Goal: Feedback & Contribution: Leave review/rating

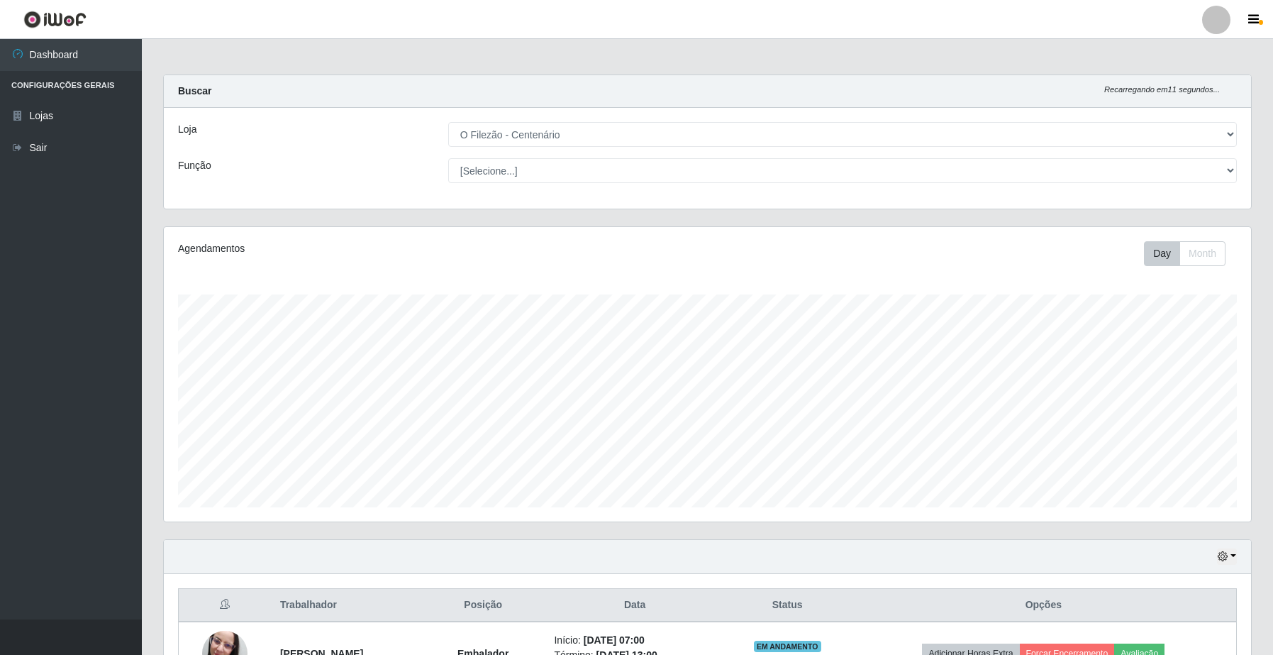
select select "203"
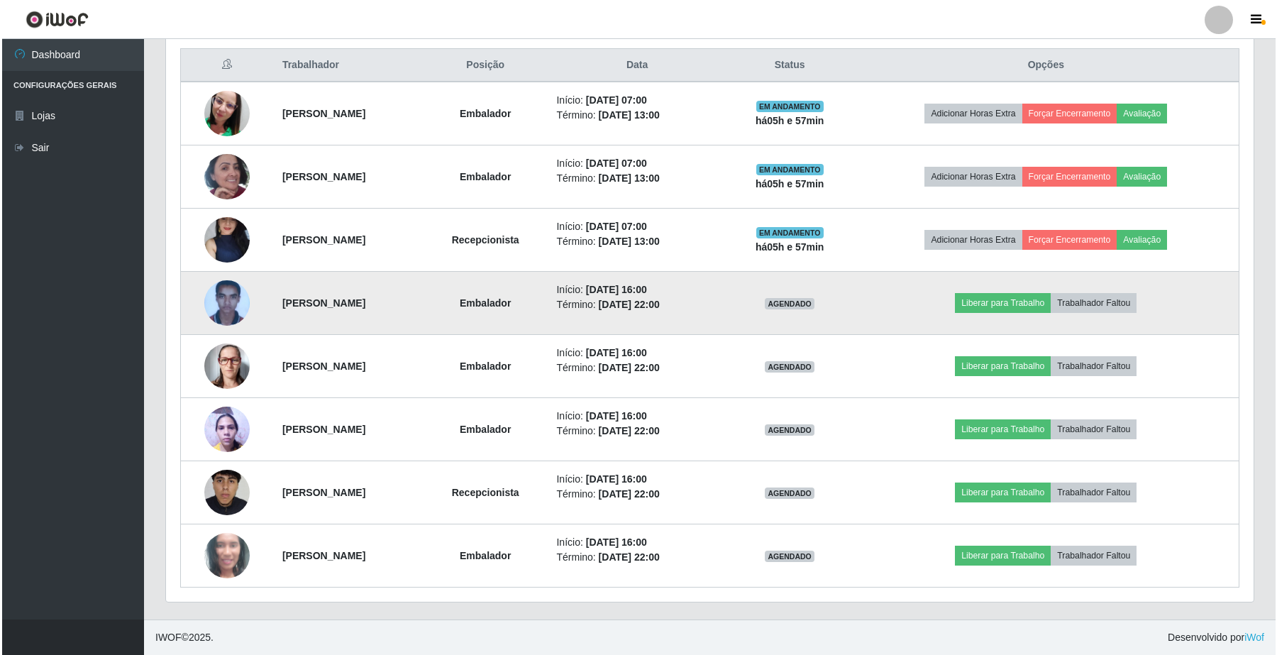
scroll to position [295, 1087]
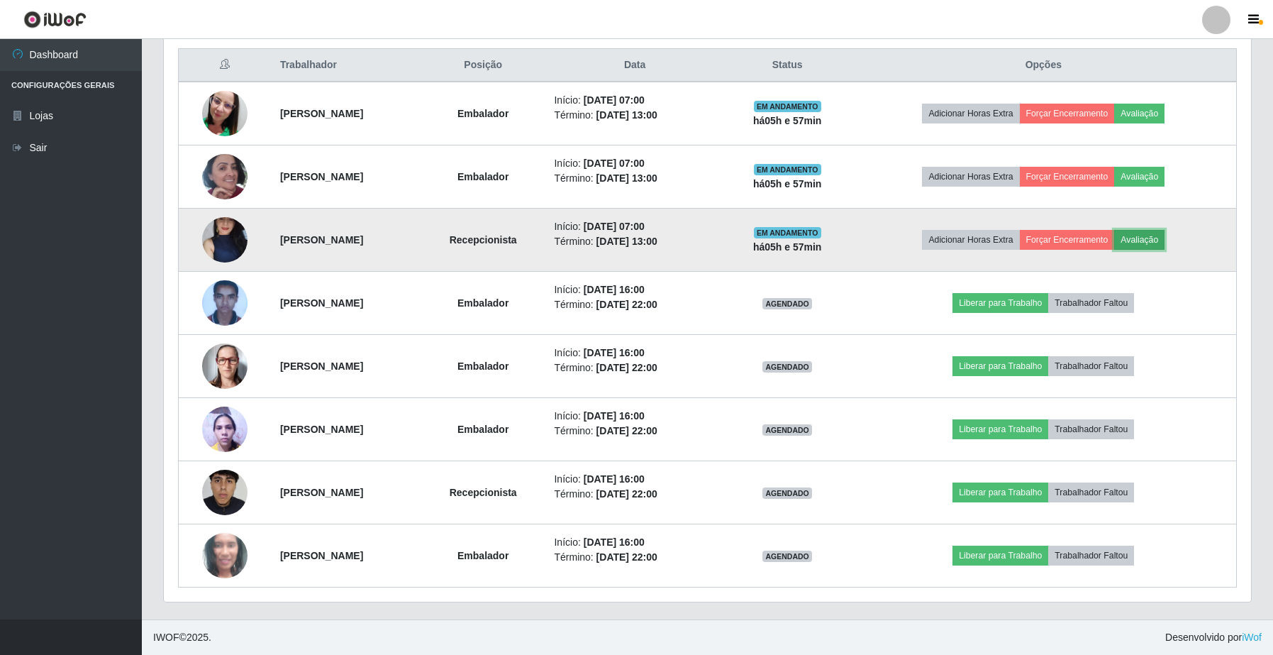
click at [1162, 243] on button "Avaliação" at bounding box center [1139, 240] width 50 height 20
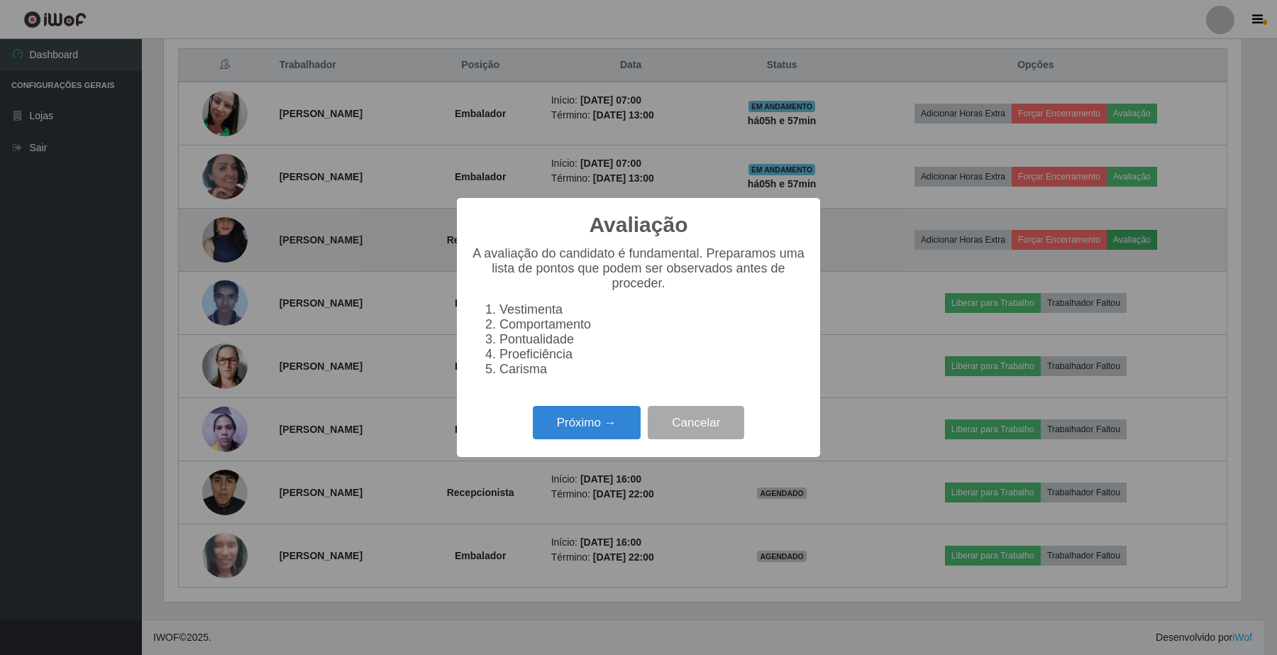
scroll to position [295, 1077]
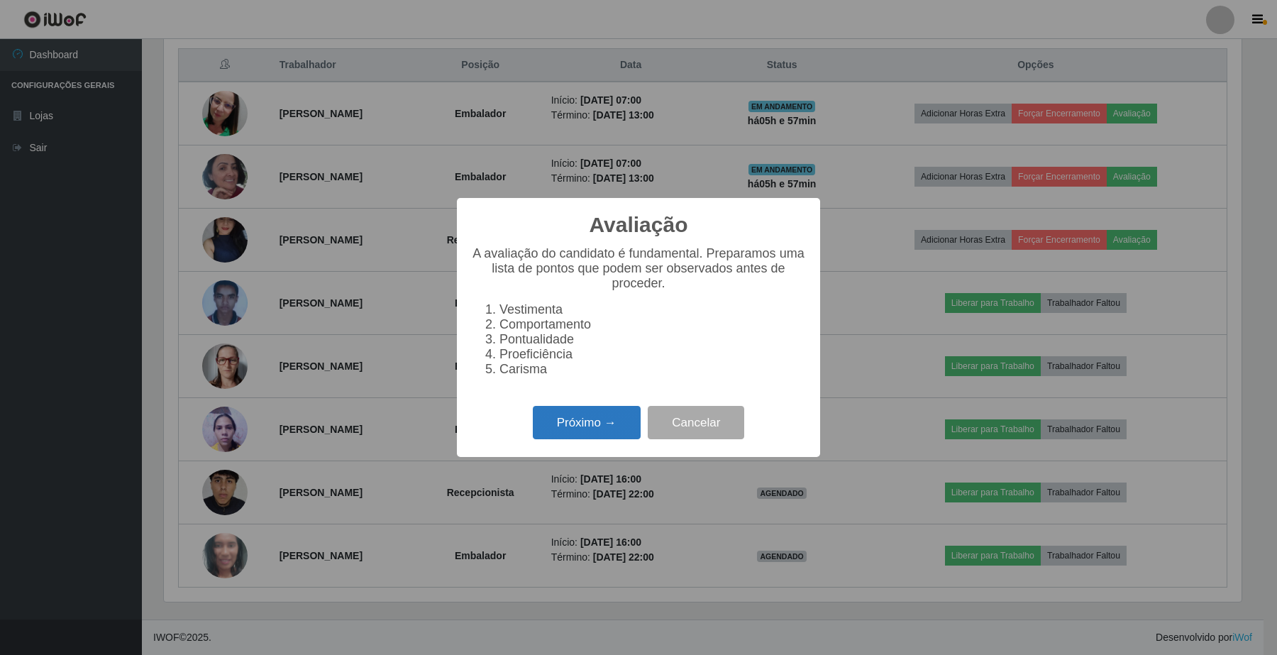
click at [565, 439] on button "Próximo →" at bounding box center [587, 422] width 108 height 33
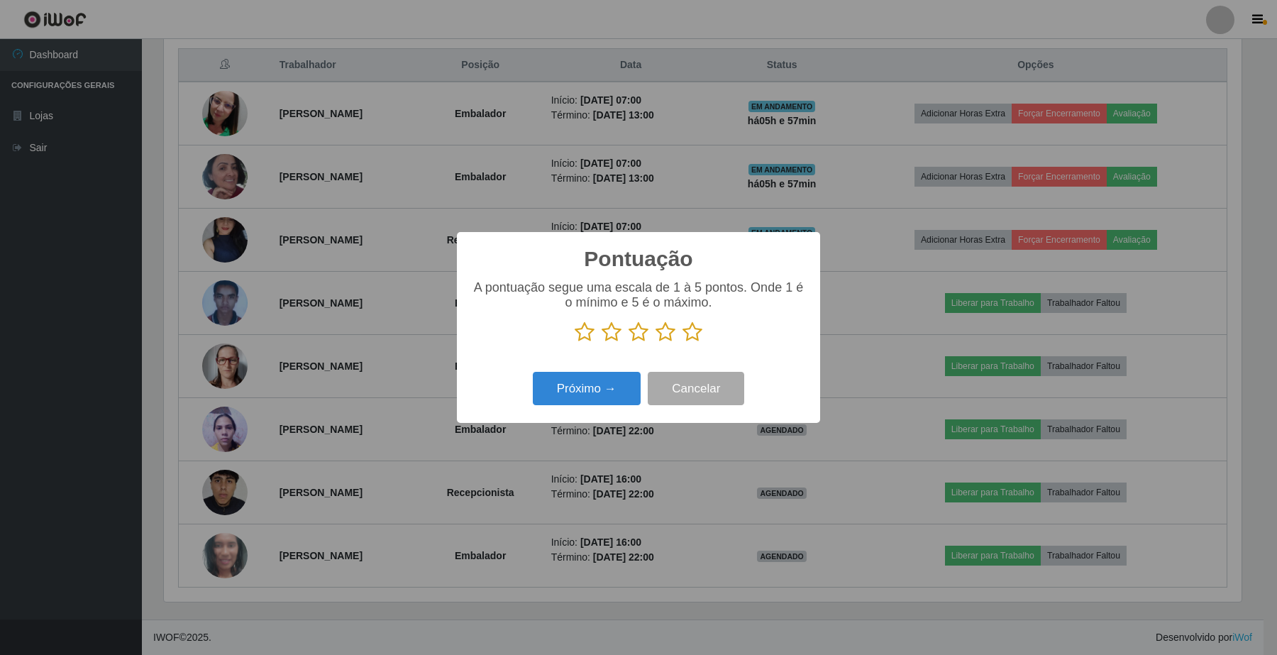
click at [689, 326] on icon at bounding box center [692, 331] width 20 height 21
click at [682, 343] on input "radio" at bounding box center [682, 343] width 0 height 0
click at [611, 387] on button "Próximo →" at bounding box center [587, 388] width 108 height 33
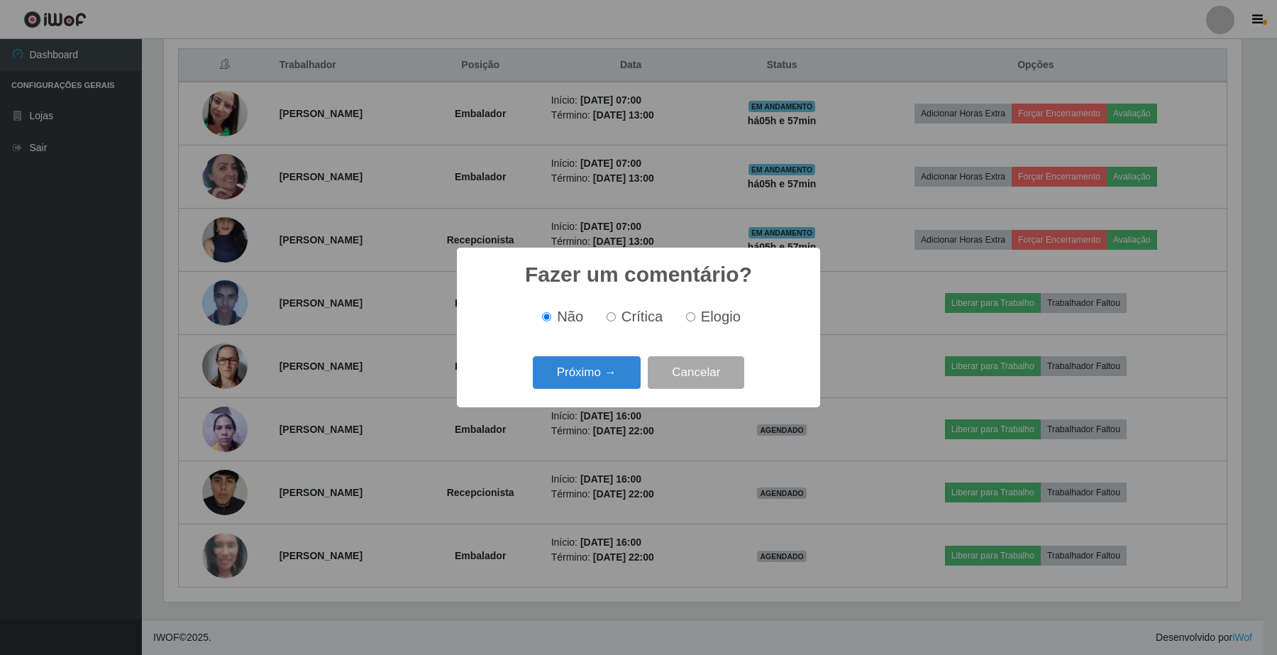
click at [633, 323] on span "Crítica" at bounding box center [642, 317] width 42 height 16
click at [616, 321] on input "Crítica" at bounding box center [610, 316] width 9 height 9
radio input "true"
click at [693, 312] on label "Elogio" at bounding box center [710, 317] width 60 height 16
click at [693, 312] on input "Elogio" at bounding box center [690, 316] width 9 height 9
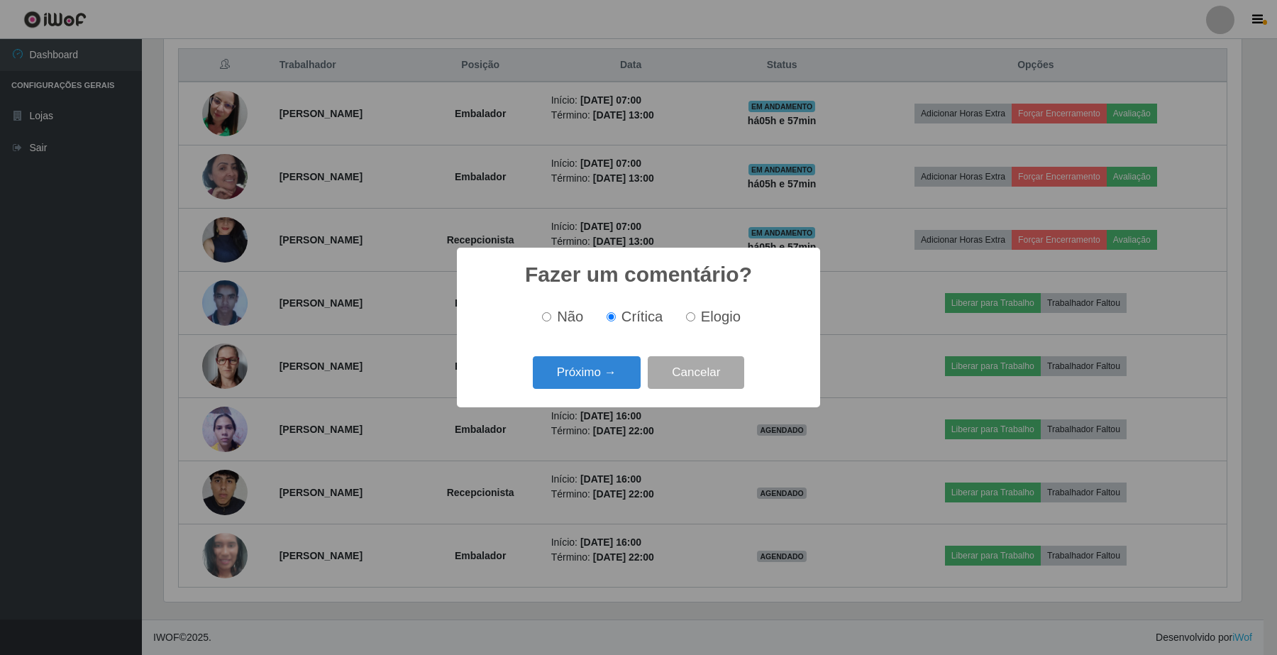
radio input "true"
click at [604, 383] on button "Próximo →" at bounding box center [587, 372] width 108 height 33
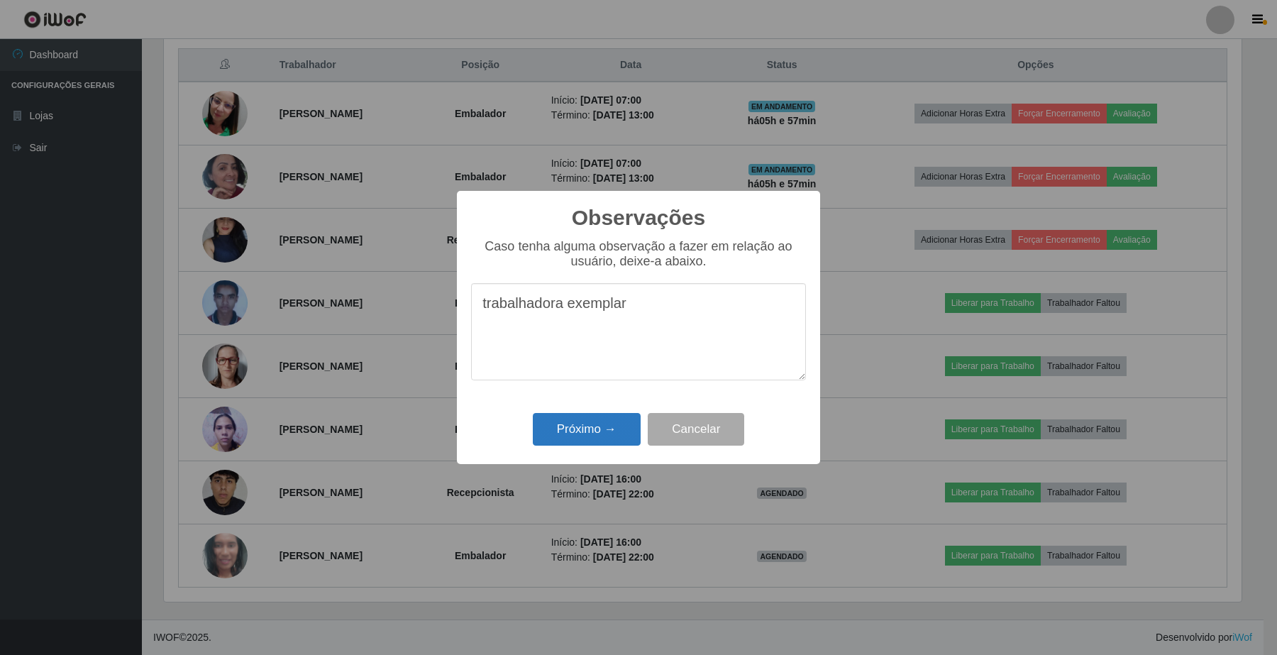
type textarea "trabalhadora exemplar"
click at [561, 444] on button "Próximo →" at bounding box center [587, 429] width 108 height 33
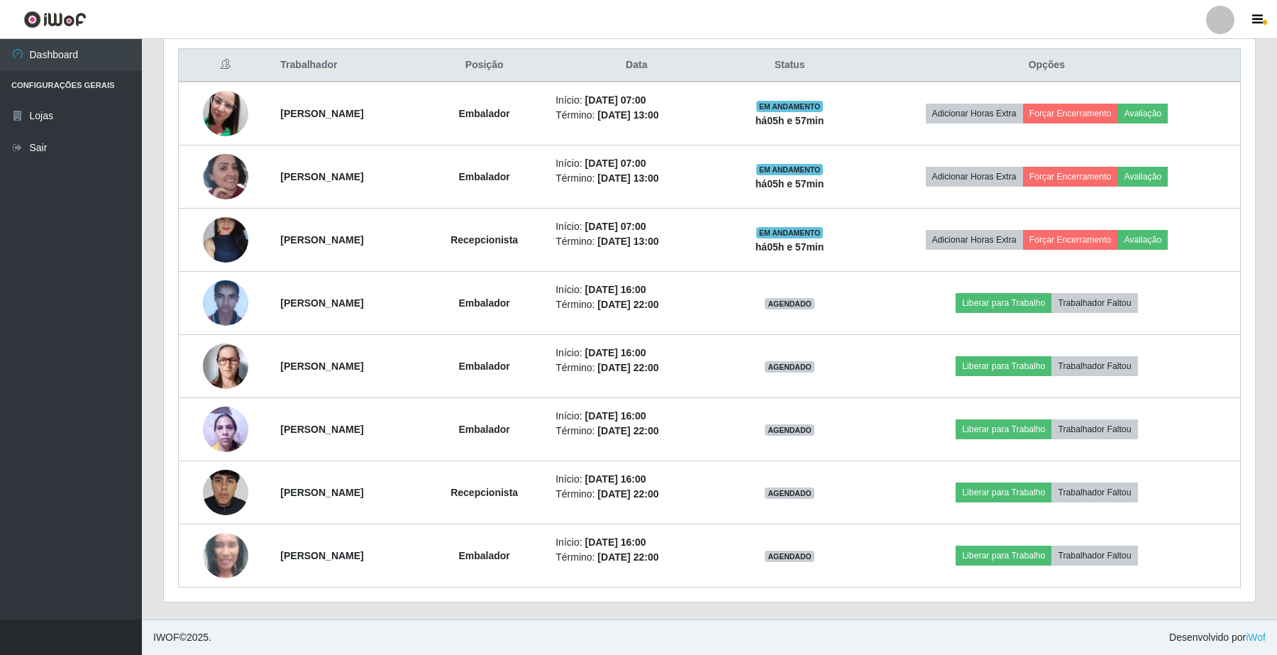
scroll to position [295, 1087]
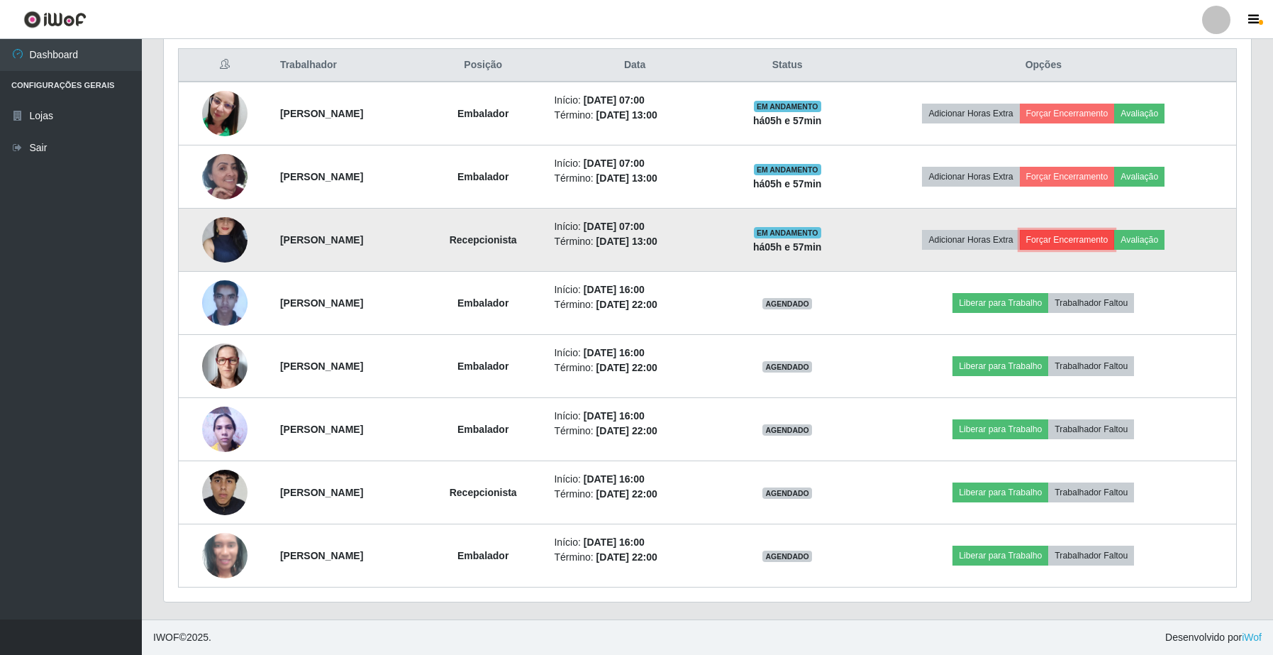
click at [1077, 236] on button "Forçar Encerramento" at bounding box center [1067, 240] width 95 height 20
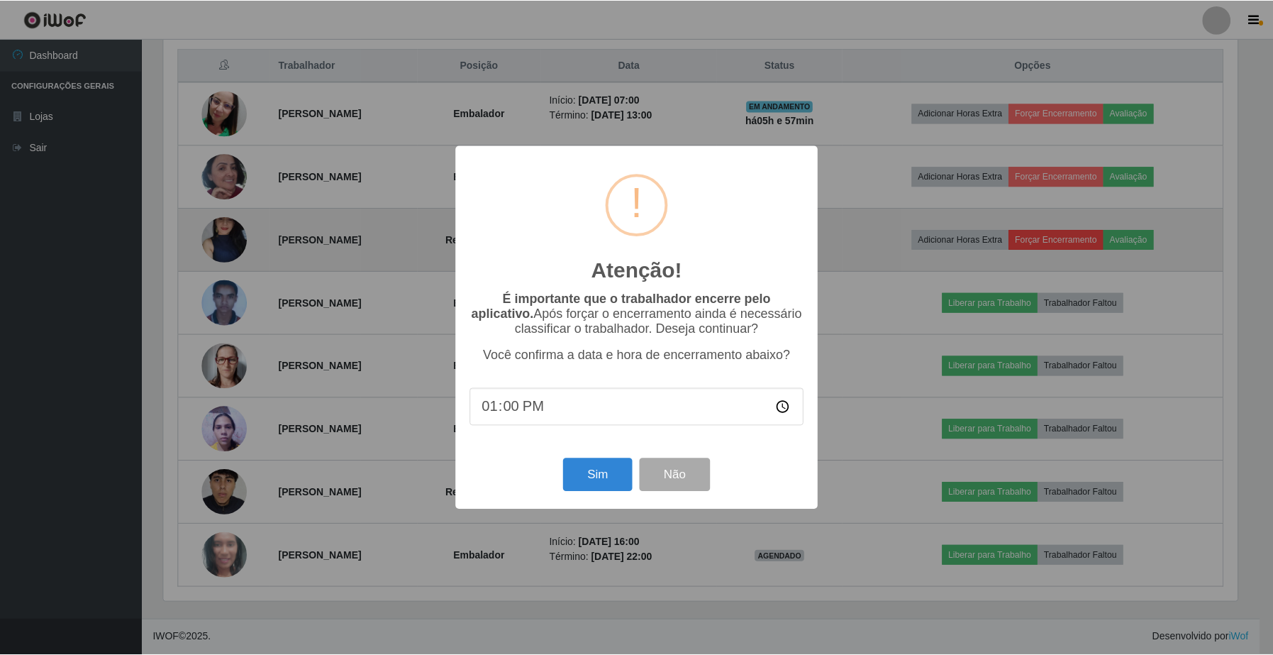
scroll to position [295, 1077]
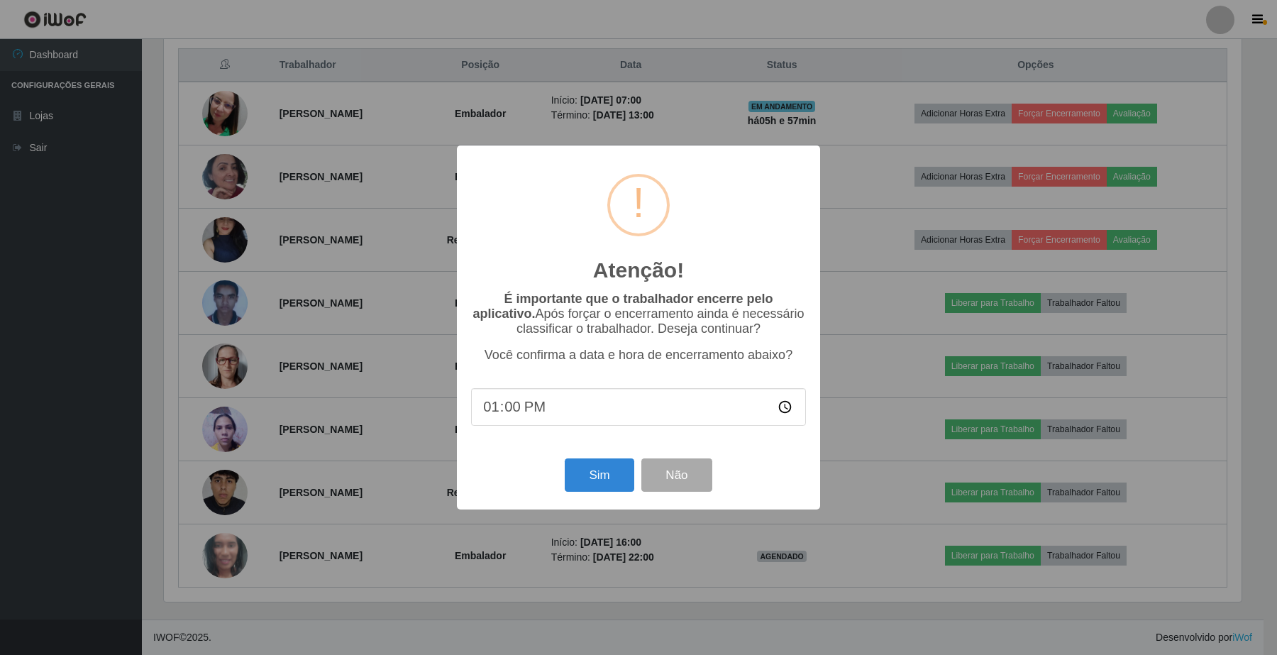
click at [914, 261] on div "Atenção! × É importante que o trabalhador encerre pelo aplicativo. Após forçar …" at bounding box center [638, 327] width 1277 height 655
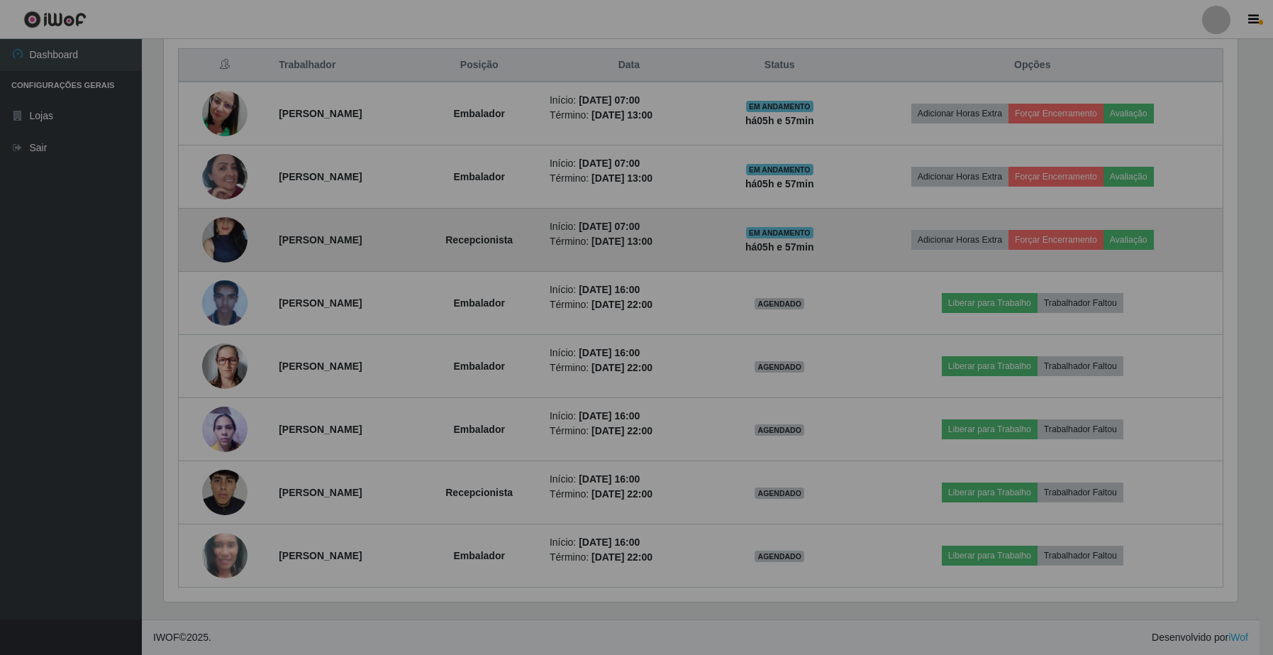
scroll to position [295, 1087]
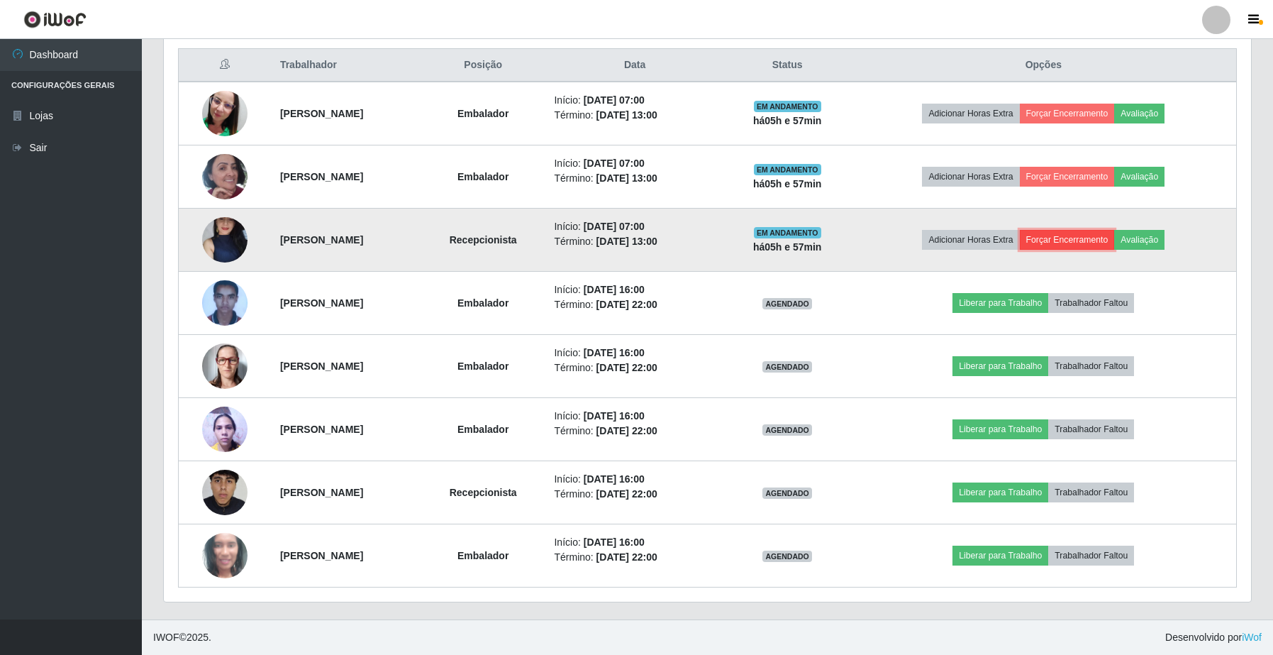
click at [1089, 230] on button "Forçar Encerramento" at bounding box center [1067, 240] width 95 height 20
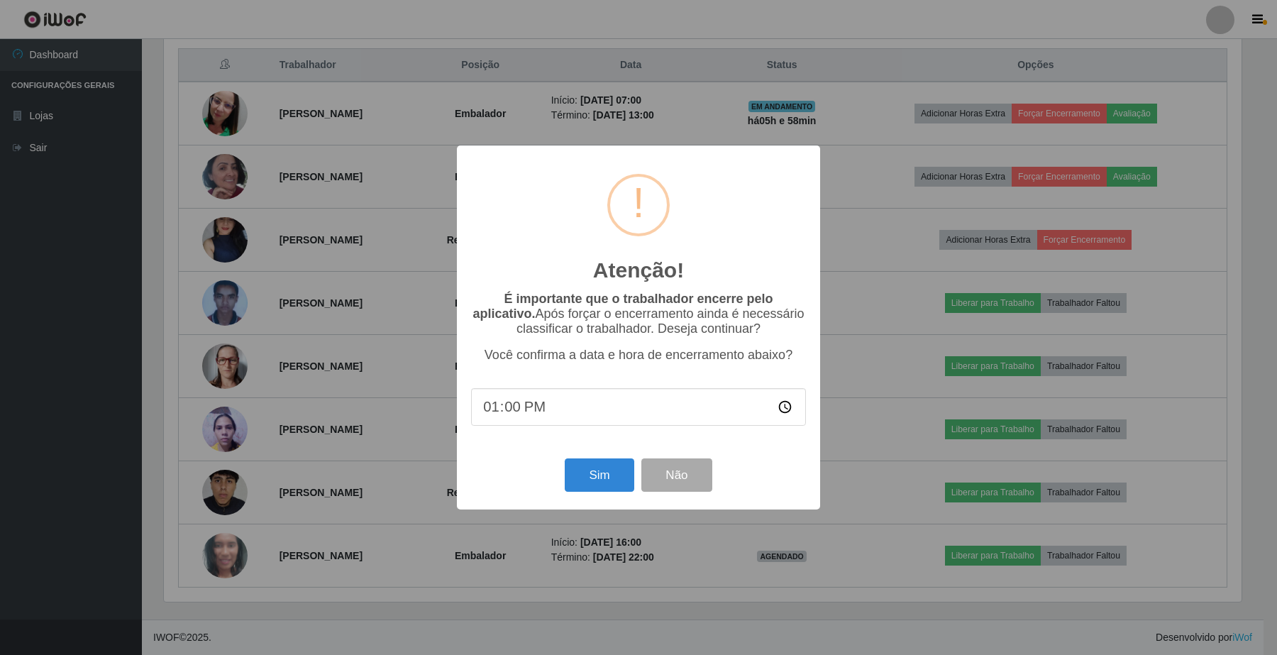
click at [948, 271] on div "Atenção! × É importante que o trabalhador encerre pelo aplicativo. Após forçar …" at bounding box center [638, 327] width 1277 height 655
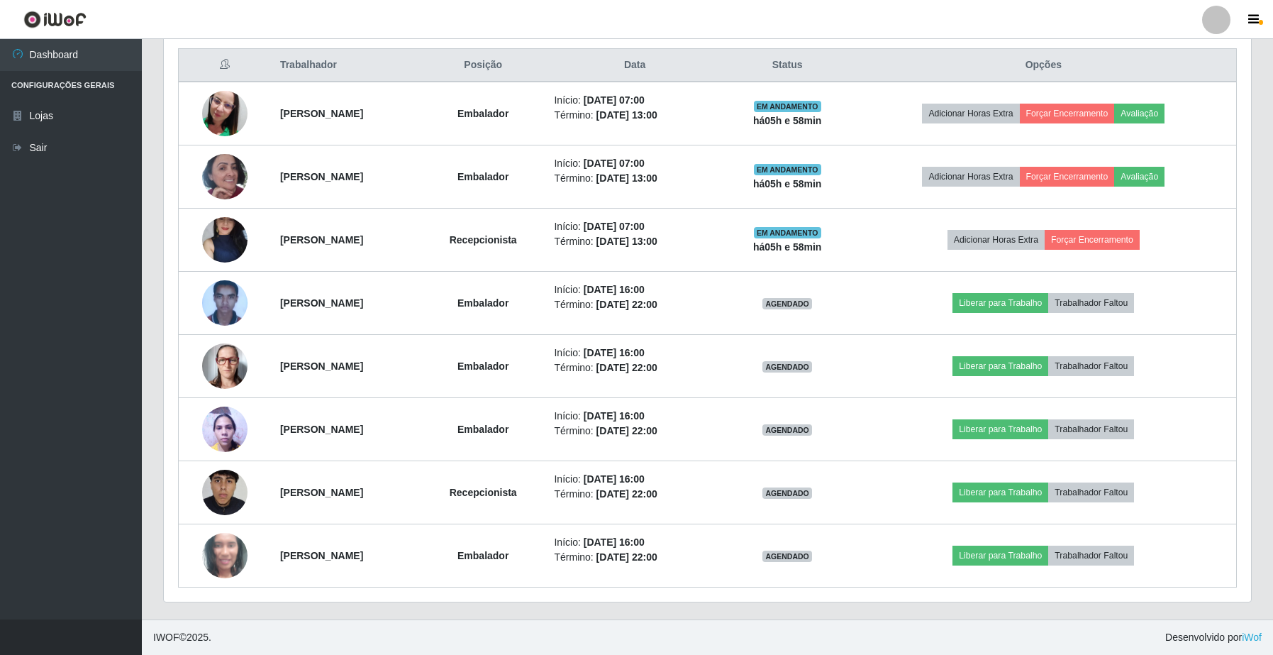
scroll to position [295, 1087]
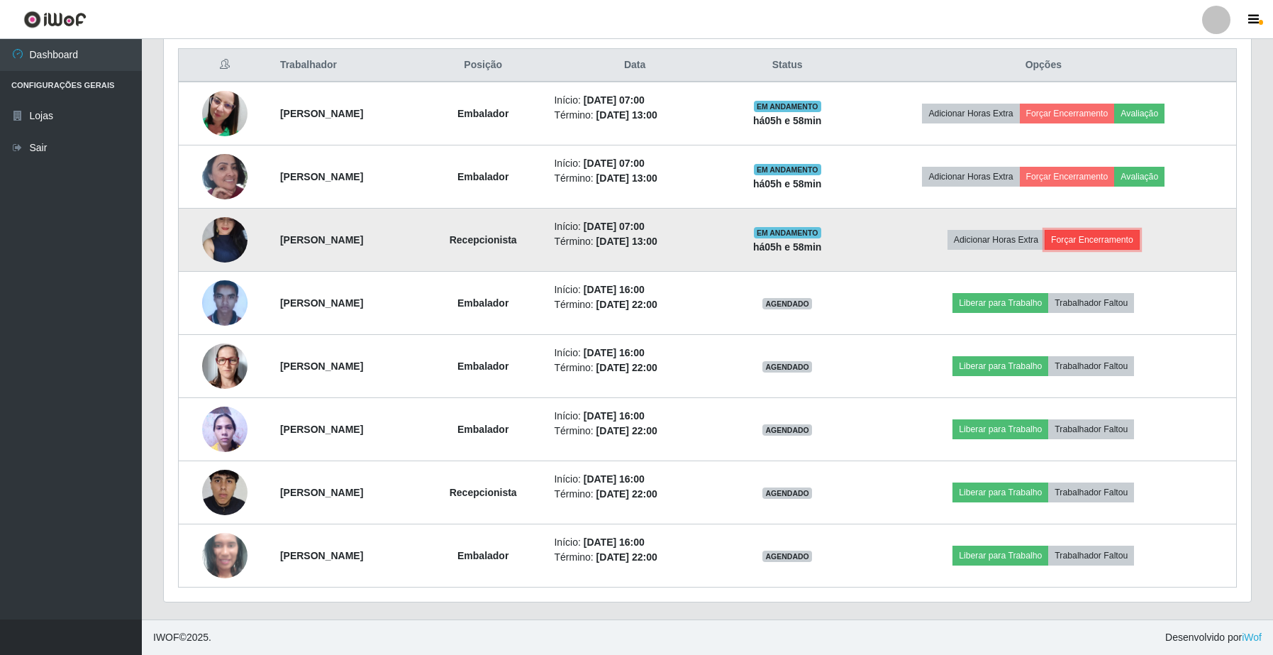
click at [1098, 235] on button "Forçar Encerramento" at bounding box center [1092, 240] width 95 height 20
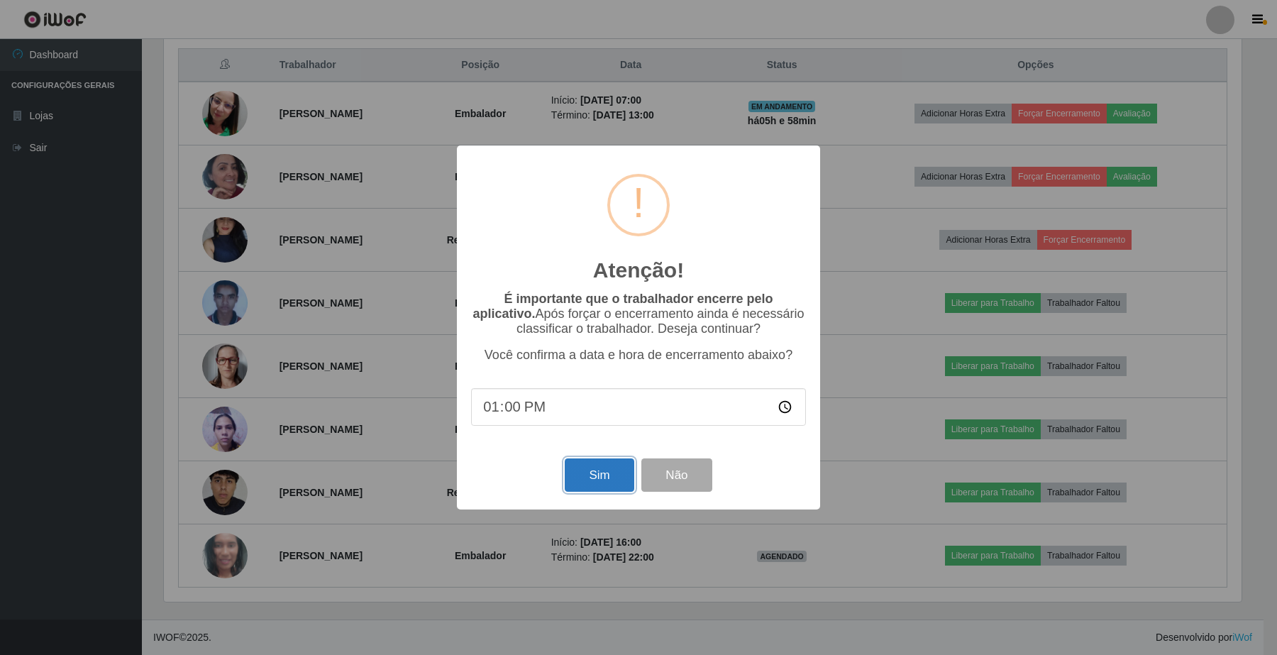
click at [585, 484] on button "Sim" at bounding box center [599, 474] width 69 height 33
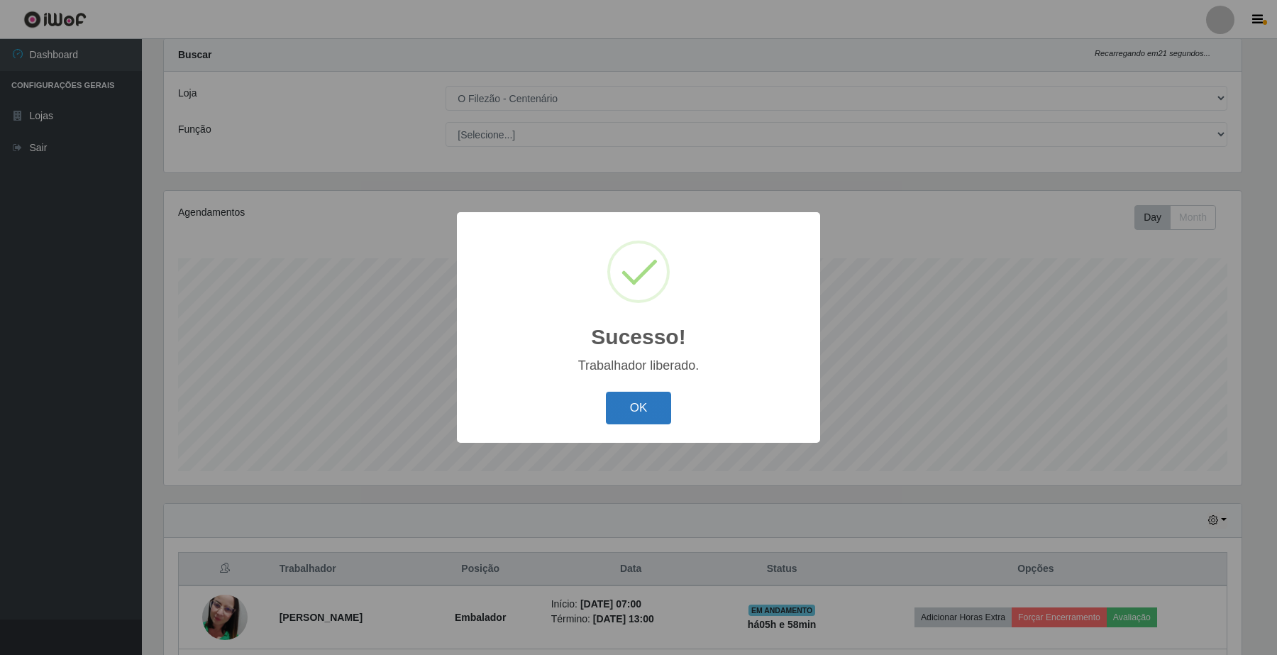
click at [619, 401] on button "OK" at bounding box center [639, 408] width 66 height 33
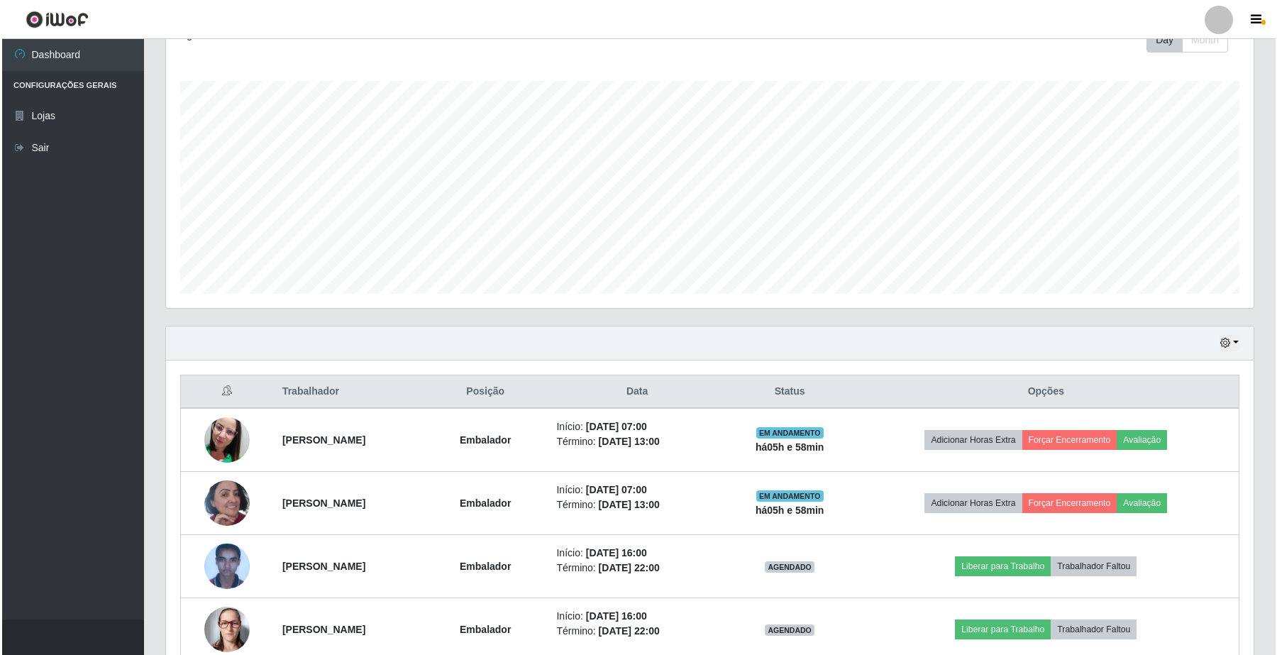
scroll to position [302, 0]
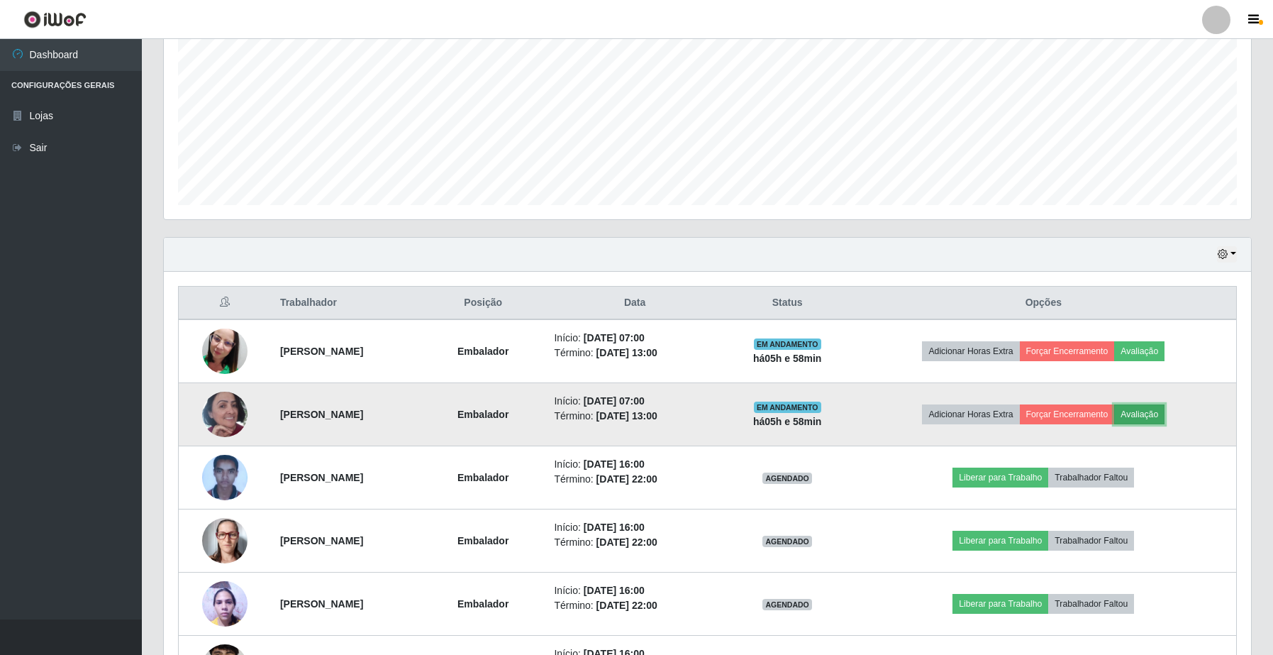
click at [1157, 411] on button "Avaliação" at bounding box center [1139, 414] width 50 height 20
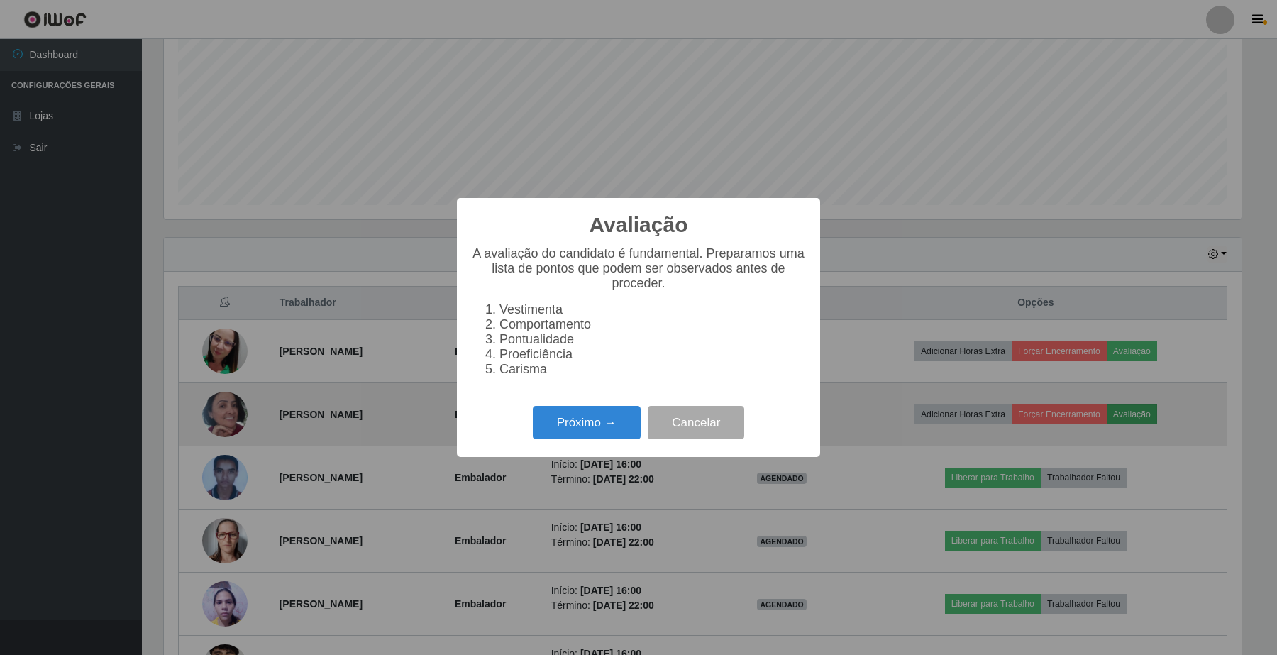
scroll to position [295, 1077]
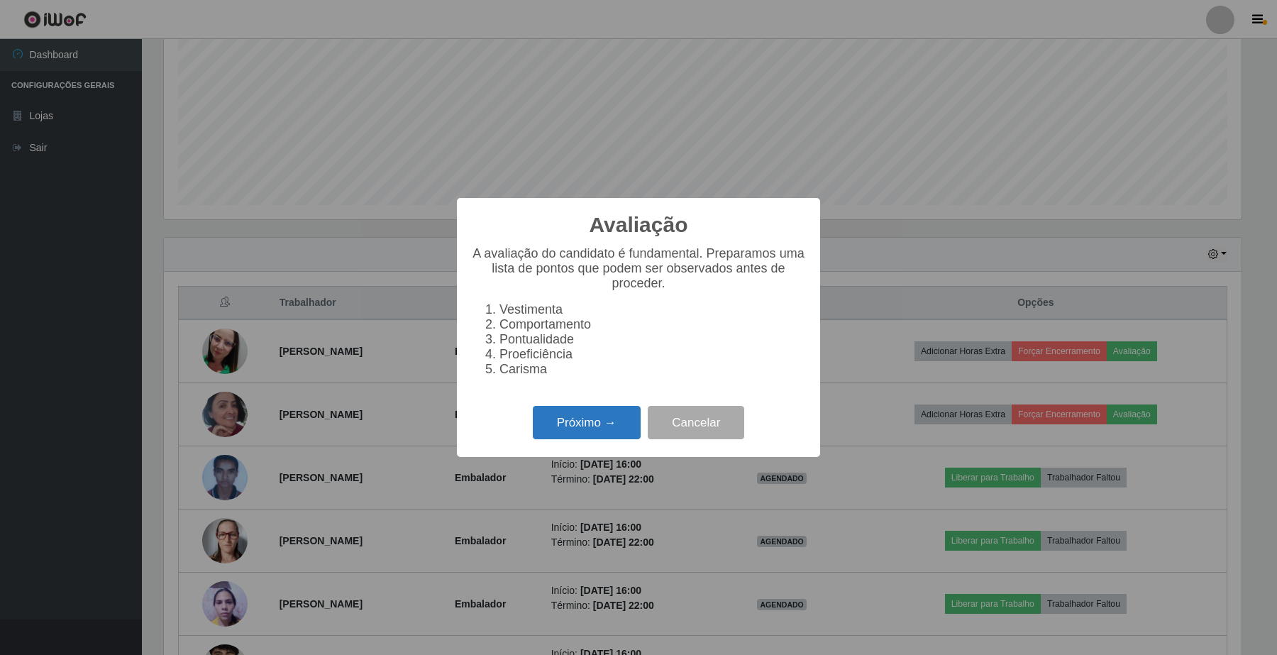
click at [569, 417] on button "Próximo →" at bounding box center [587, 422] width 108 height 33
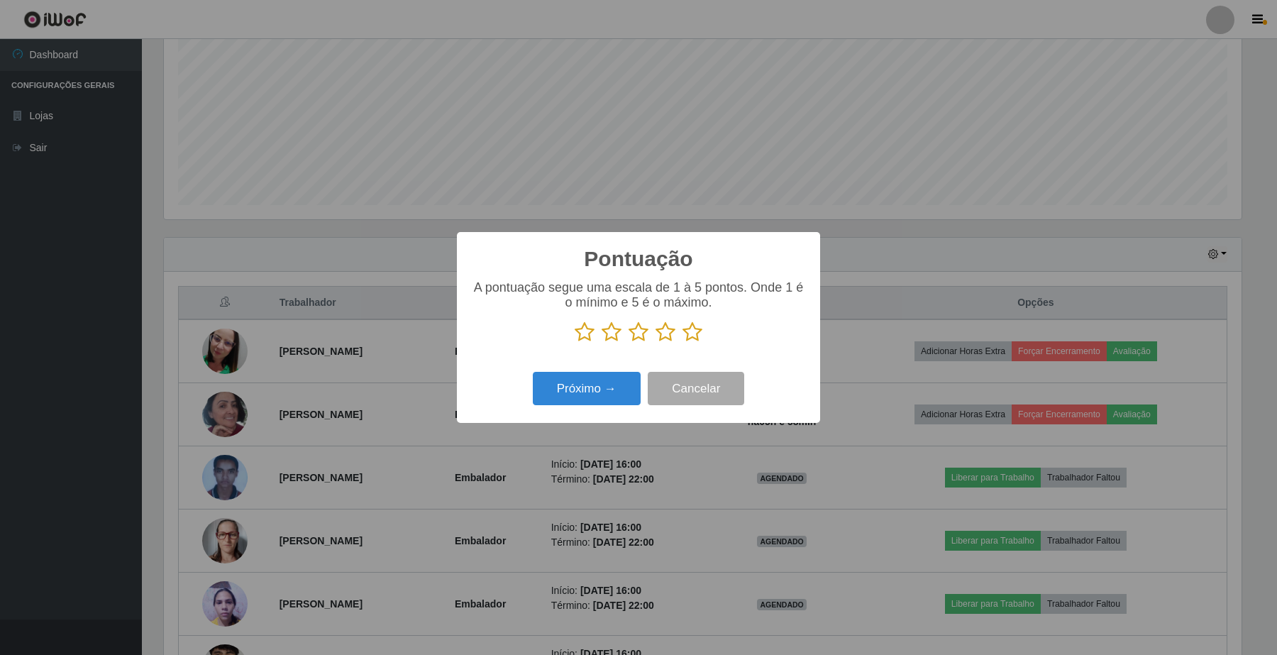
scroll to position [0, 0]
click at [682, 331] on icon at bounding box center [692, 331] width 20 height 21
click at [682, 343] on input "radio" at bounding box center [682, 343] width 0 height 0
click at [593, 392] on button "Próximo →" at bounding box center [587, 388] width 108 height 33
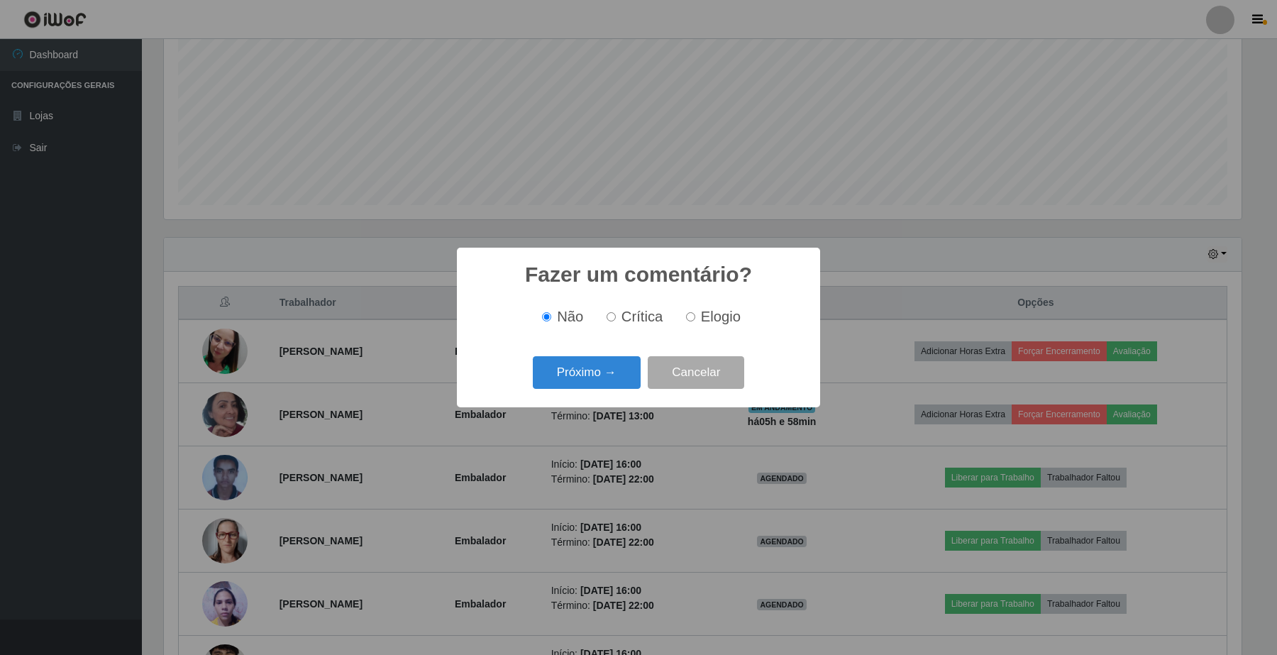
click at [696, 318] on label "Elogio" at bounding box center [710, 317] width 60 height 16
click at [695, 318] on input "Elogio" at bounding box center [690, 316] width 9 height 9
radio input "true"
click at [594, 366] on button "Próximo →" at bounding box center [587, 372] width 108 height 33
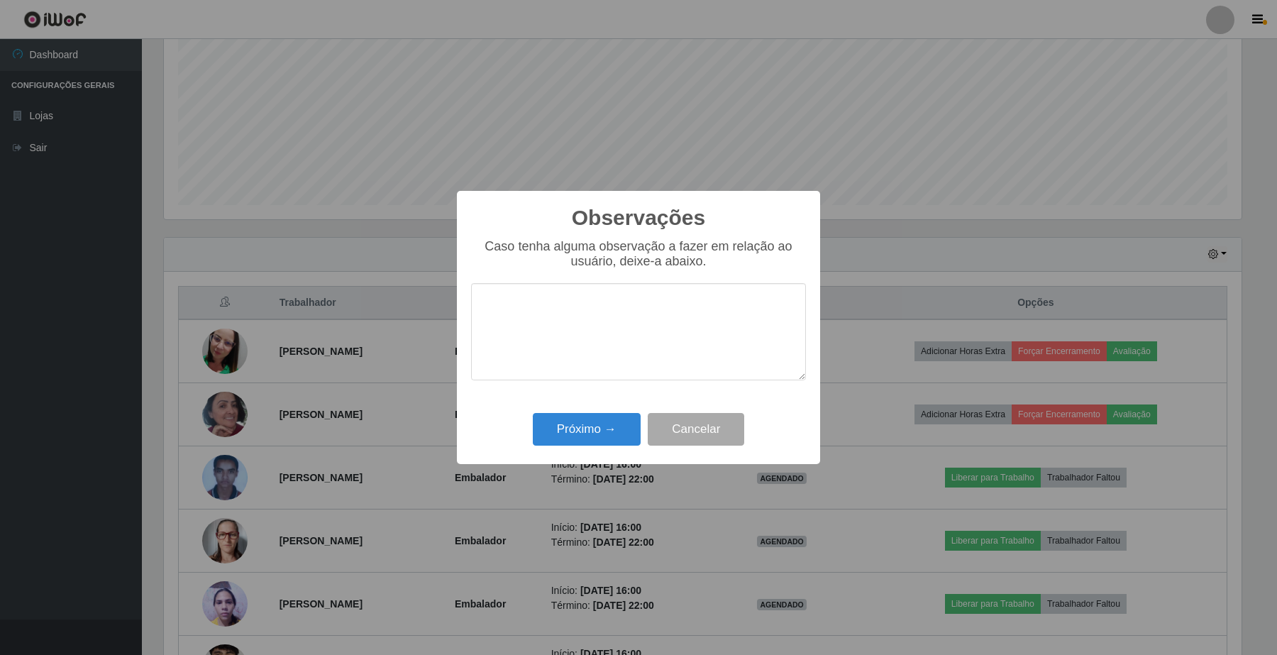
click at [601, 312] on textarea at bounding box center [638, 331] width 335 height 97
type textarea "o"
type textarea "ótima trabalhadora, muito comunicativa e alegre"
click at [569, 441] on button "Próximo →" at bounding box center [587, 429] width 108 height 33
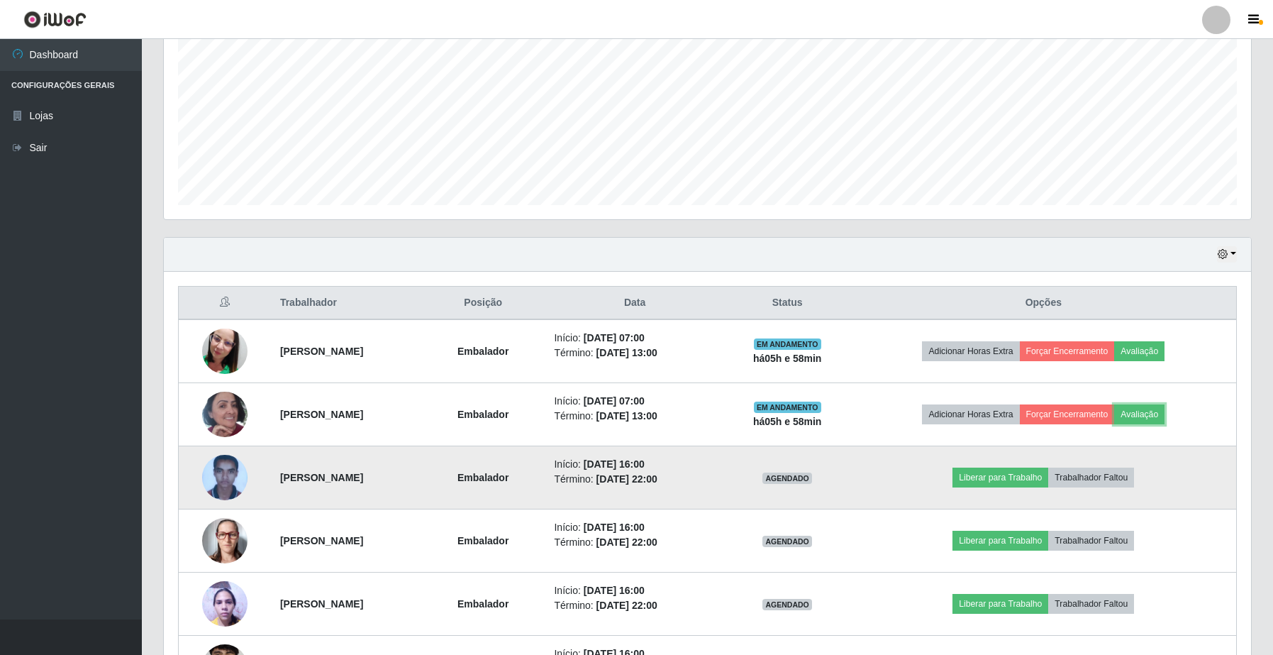
scroll to position [479, 0]
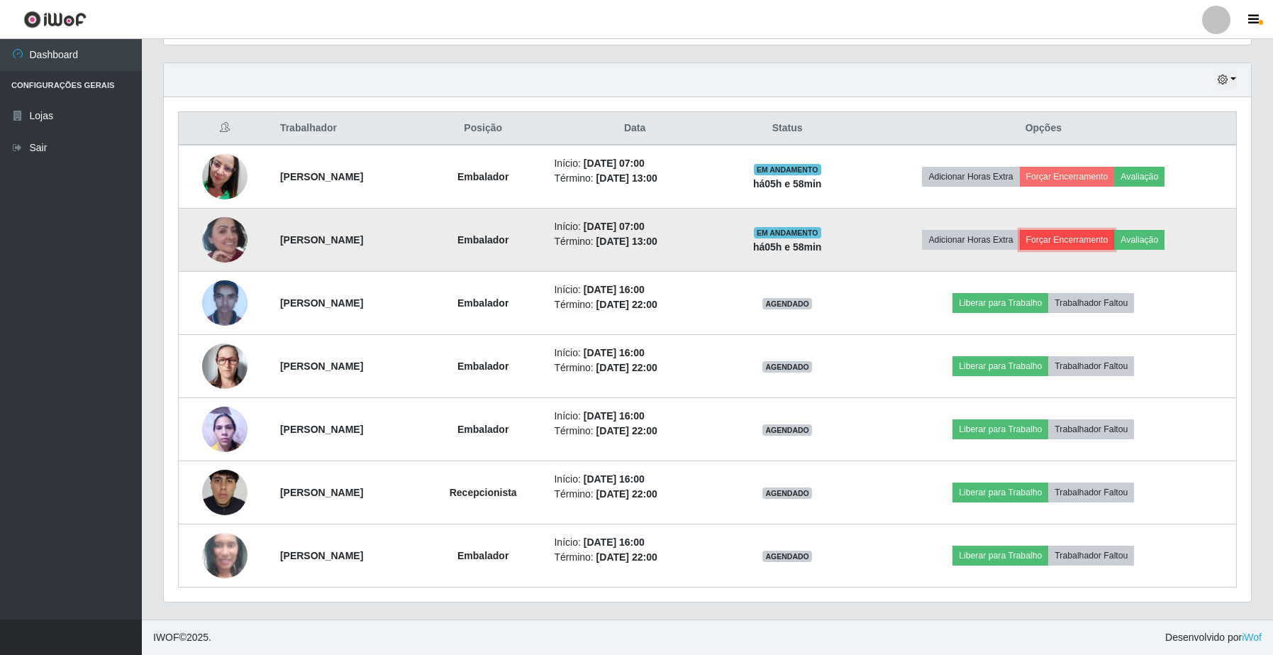
click at [1098, 240] on button "Forçar Encerramento" at bounding box center [1067, 240] width 95 height 20
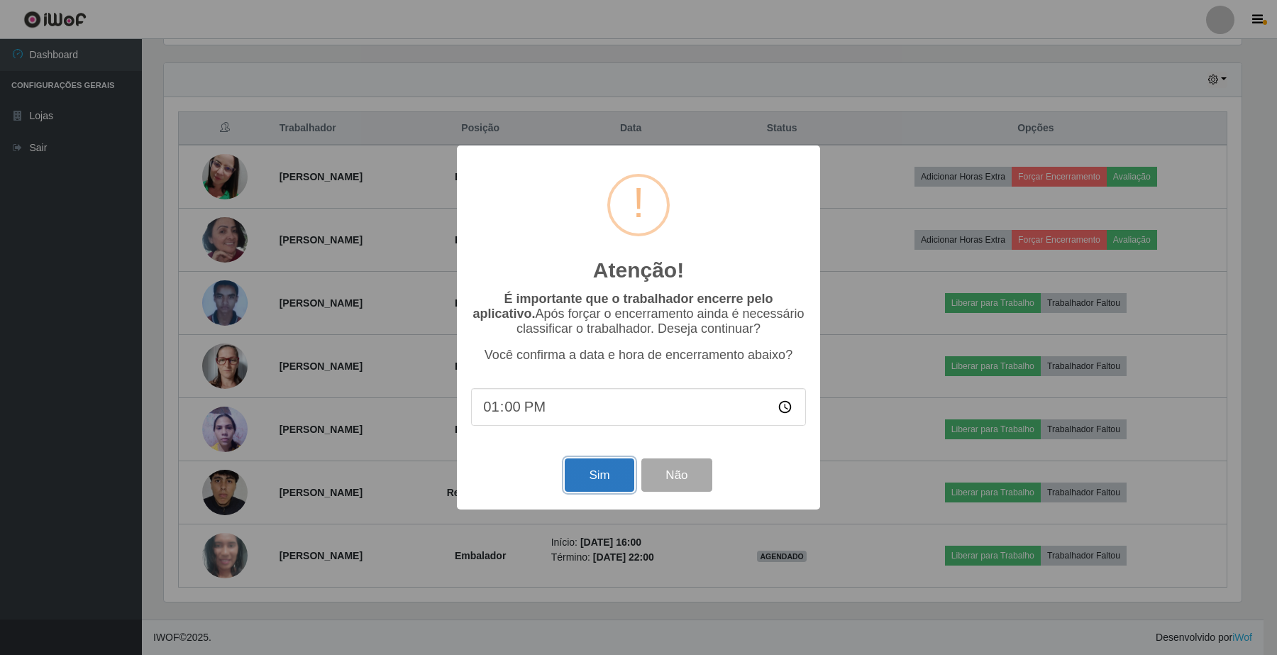
click at [590, 491] on button "Sim" at bounding box center [599, 474] width 69 height 33
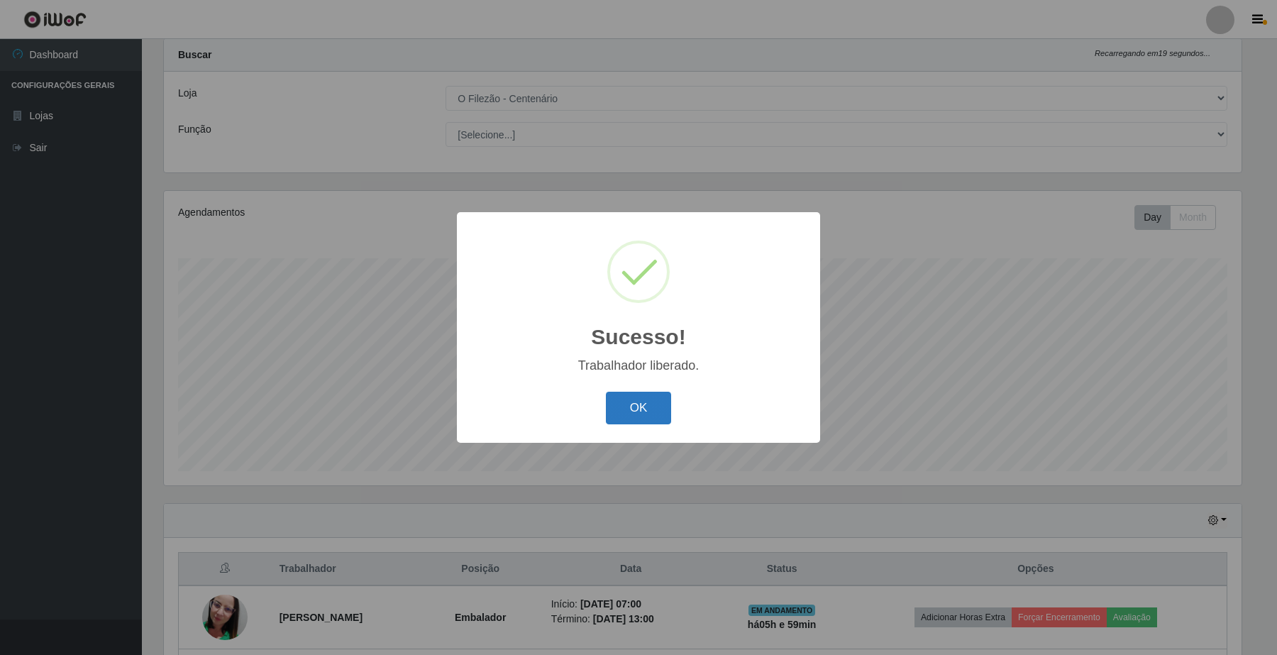
click at [654, 405] on button "OK" at bounding box center [639, 408] width 66 height 33
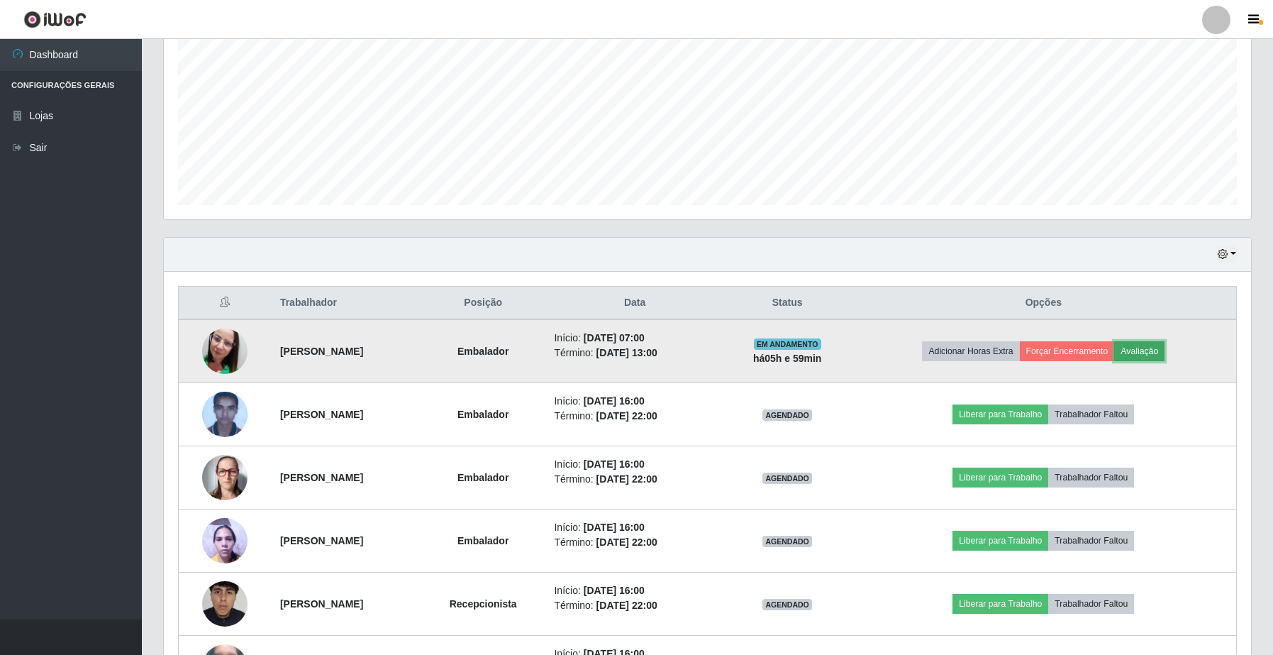
click at [1160, 349] on button "Avaliação" at bounding box center [1139, 351] width 50 height 20
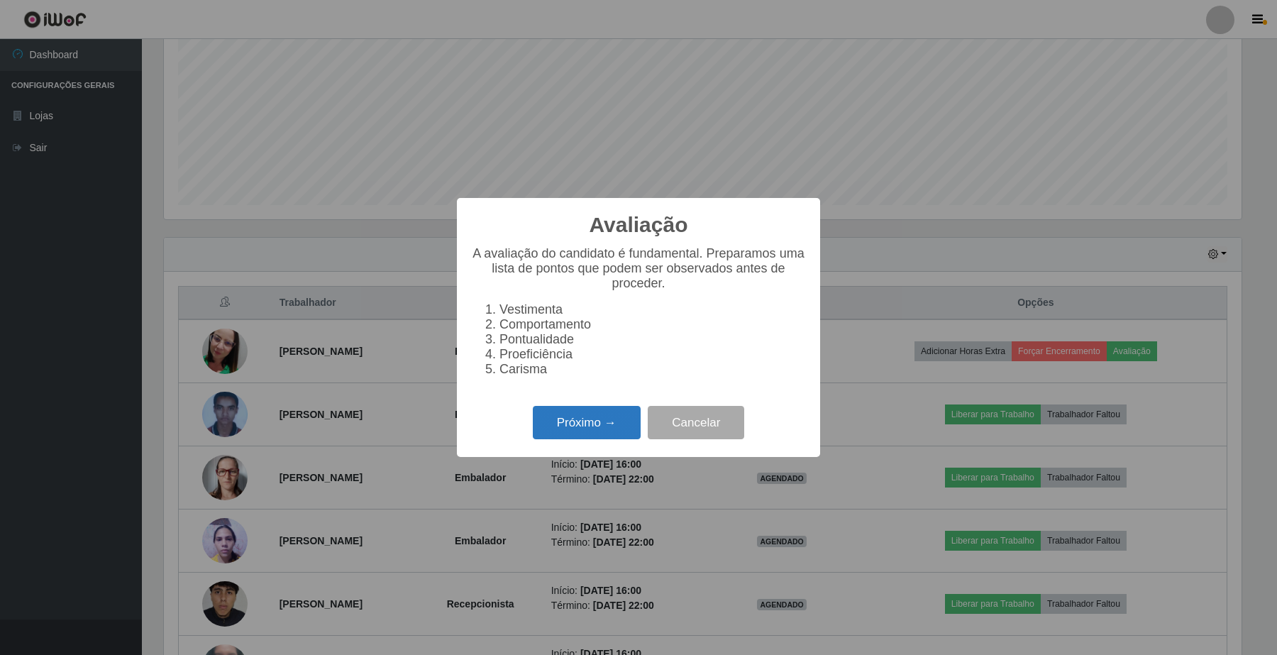
click at [606, 427] on button "Próximo →" at bounding box center [587, 422] width 108 height 33
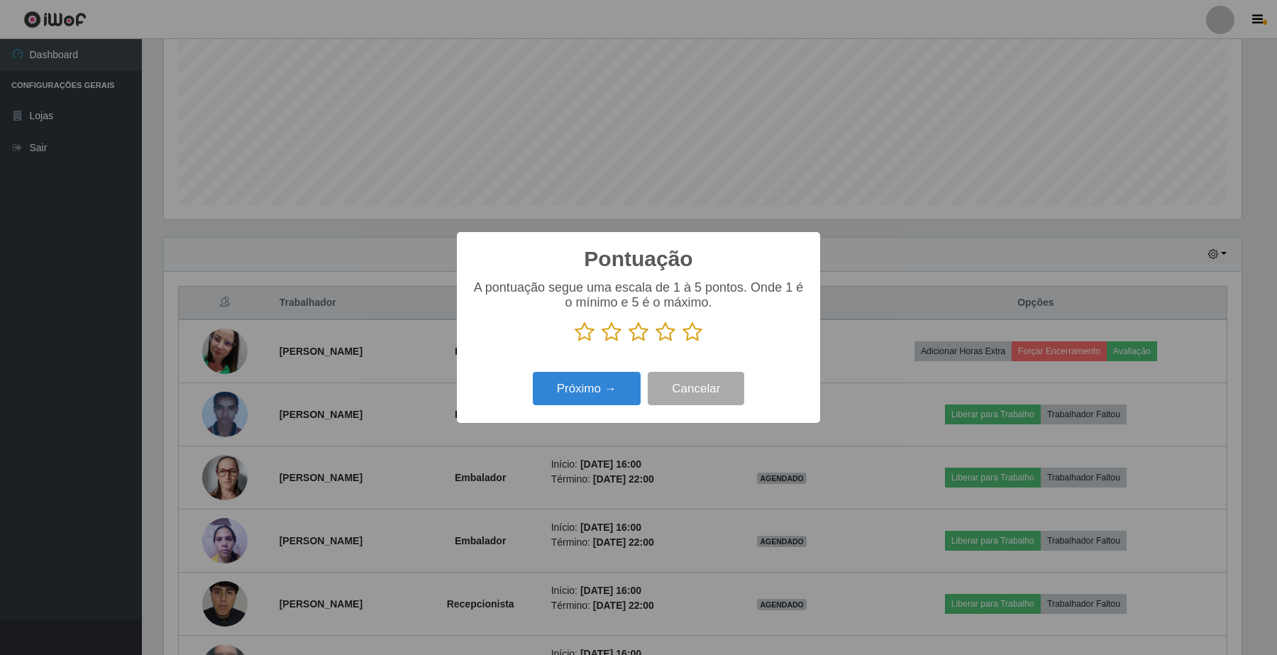
click at [687, 341] on icon at bounding box center [692, 331] width 20 height 21
click at [682, 343] on input "radio" at bounding box center [682, 343] width 0 height 0
click at [573, 392] on button "Próximo →" at bounding box center [587, 388] width 108 height 33
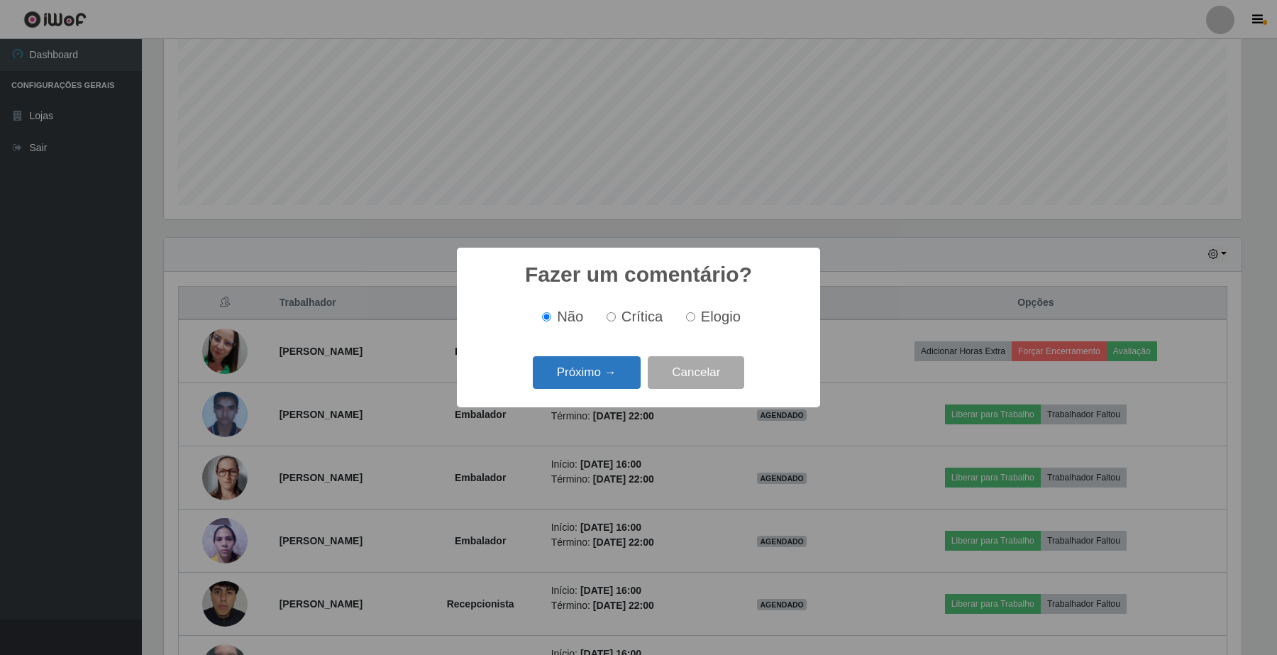
click at [603, 369] on button "Próximo →" at bounding box center [587, 372] width 108 height 33
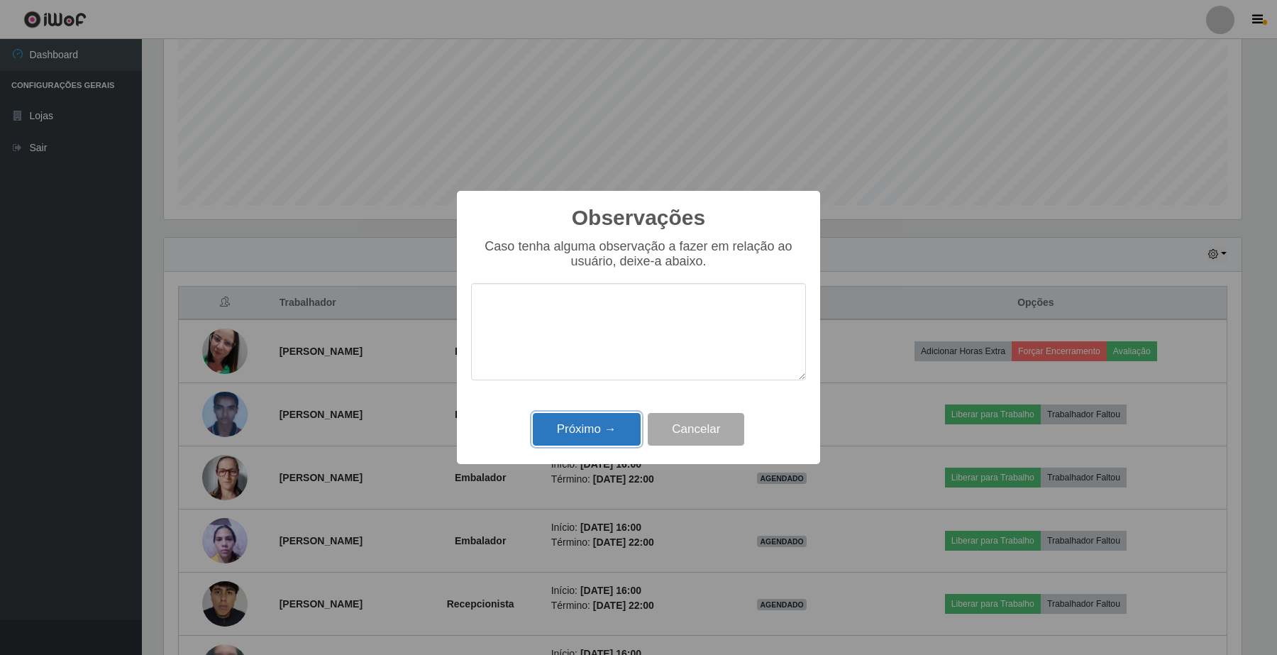
click at [601, 423] on button "Próximo →" at bounding box center [587, 429] width 108 height 33
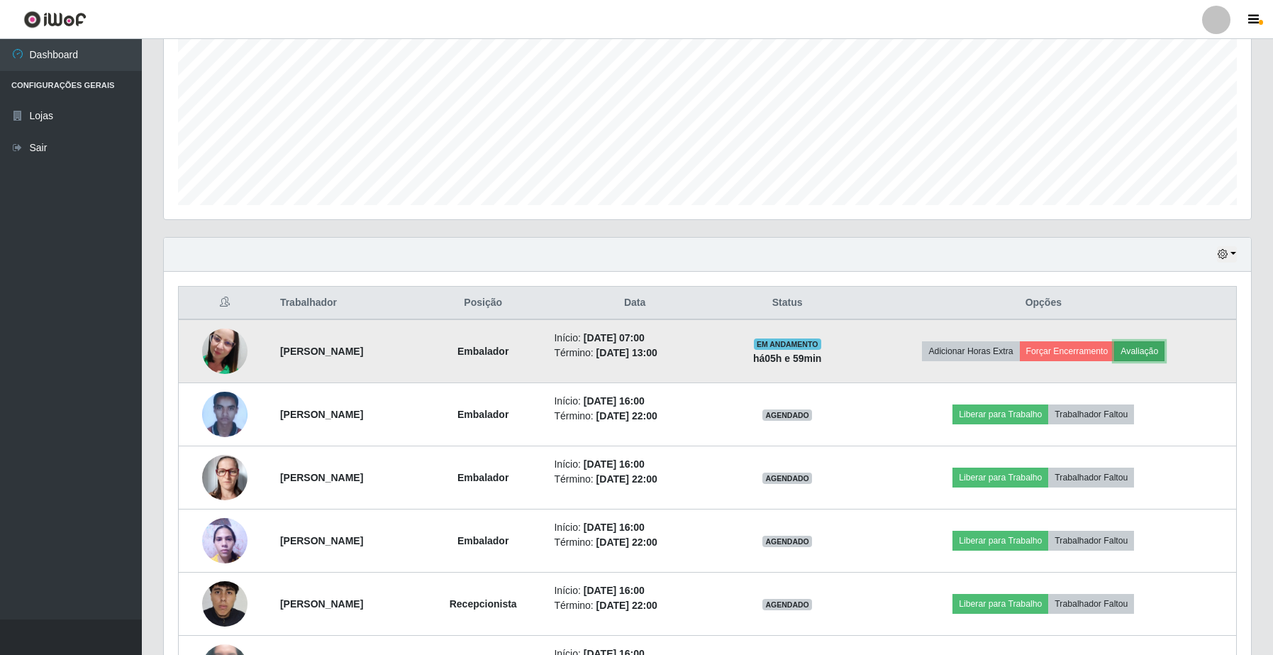
click at [1154, 348] on button "Avaliação" at bounding box center [1139, 351] width 50 height 20
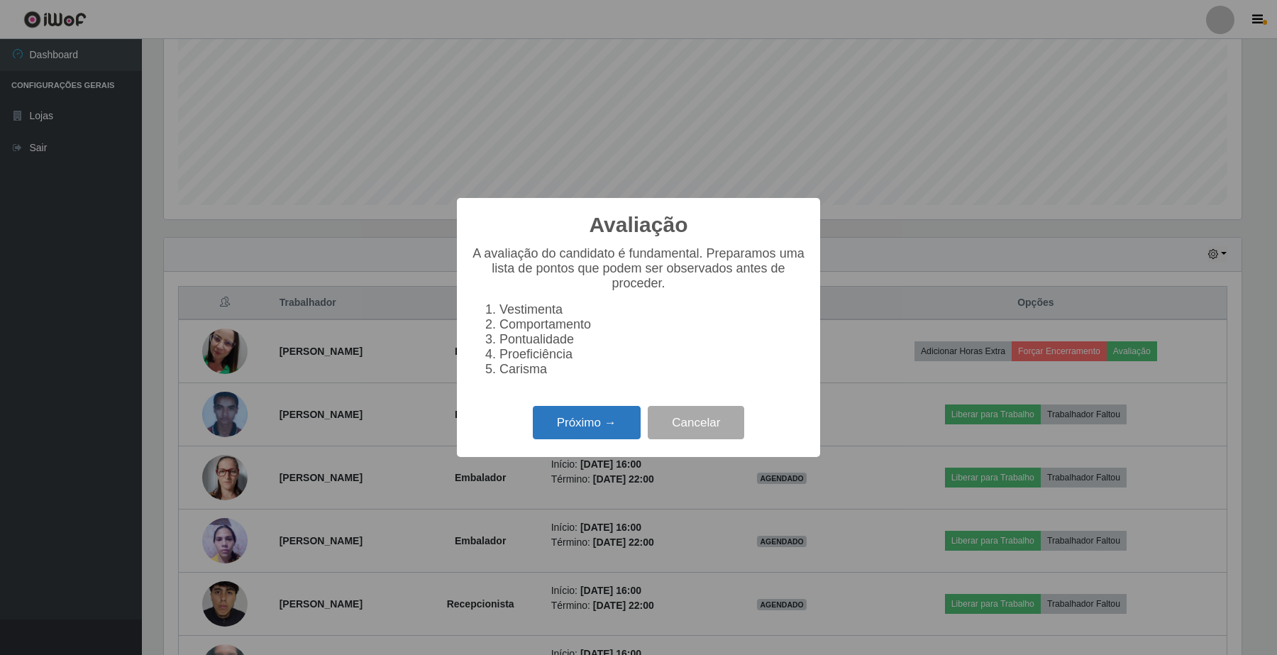
click at [539, 422] on button "Próximo →" at bounding box center [587, 422] width 108 height 33
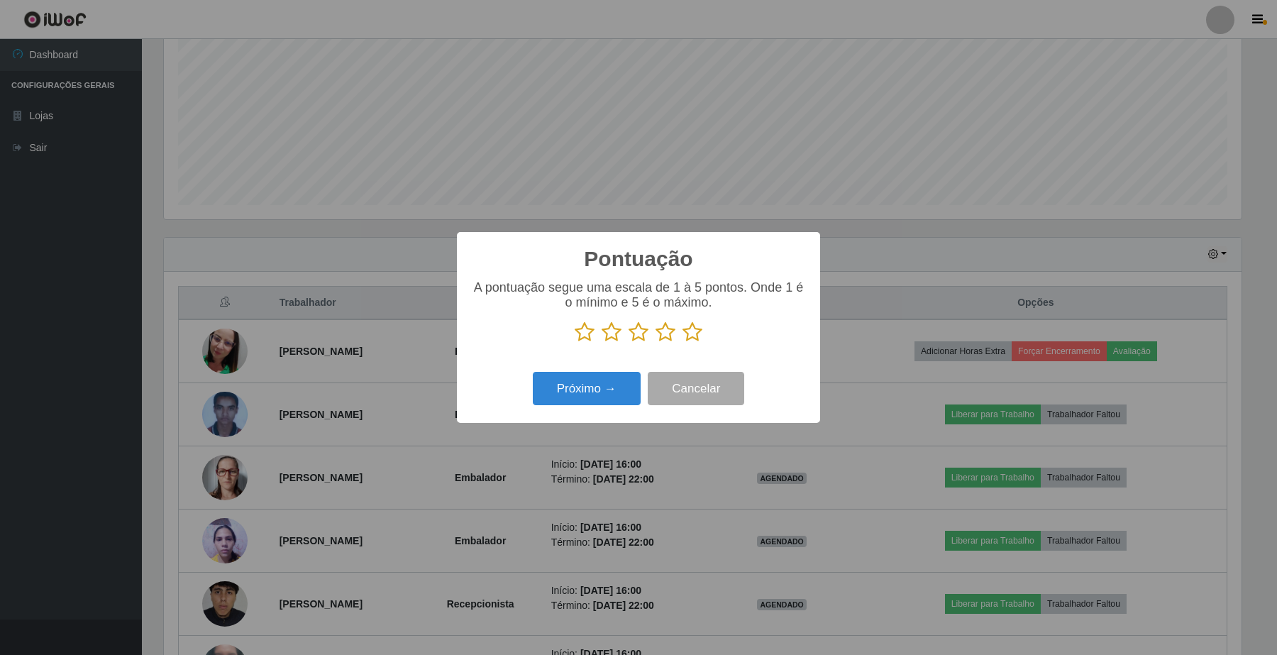
click at [682, 331] on icon at bounding box center [692, 331] width 20 height 21
click at [682, 343] on input "radio" at bounding box center [682, 343] width 0 height 0
click at [564, 397] on button "Próximo →" at bounding box center [587, 388] width 108 height 33
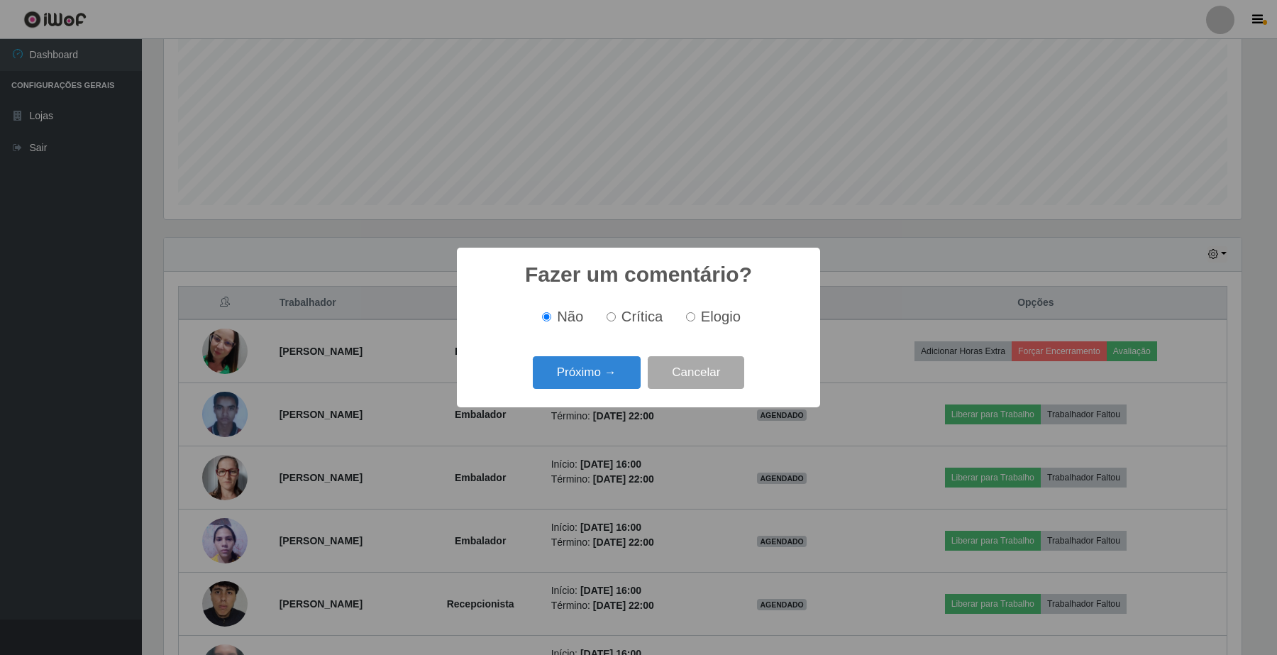
click at [702, 309] on span "Elogio" at bounding box center [721, 317] width 40 height 16
click at [695, 312] on input "Elogio" at bounding box center [690, 316] width 9 height 9
radio input "true"
click at [694, 367] on button "Cancelar" at bounding box center [696, 372] width 96 height 33
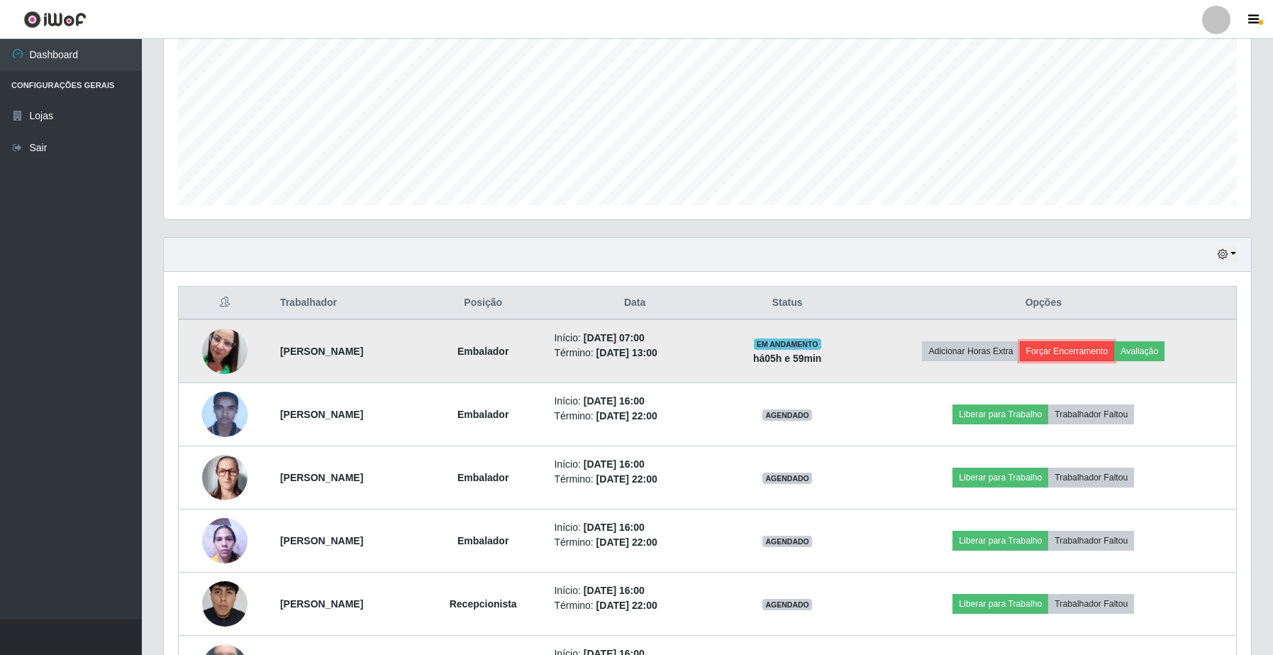
click at [1101, 355] on button "Forçar Encerramento" at bounding box center [1067, 351] width 95 height 20
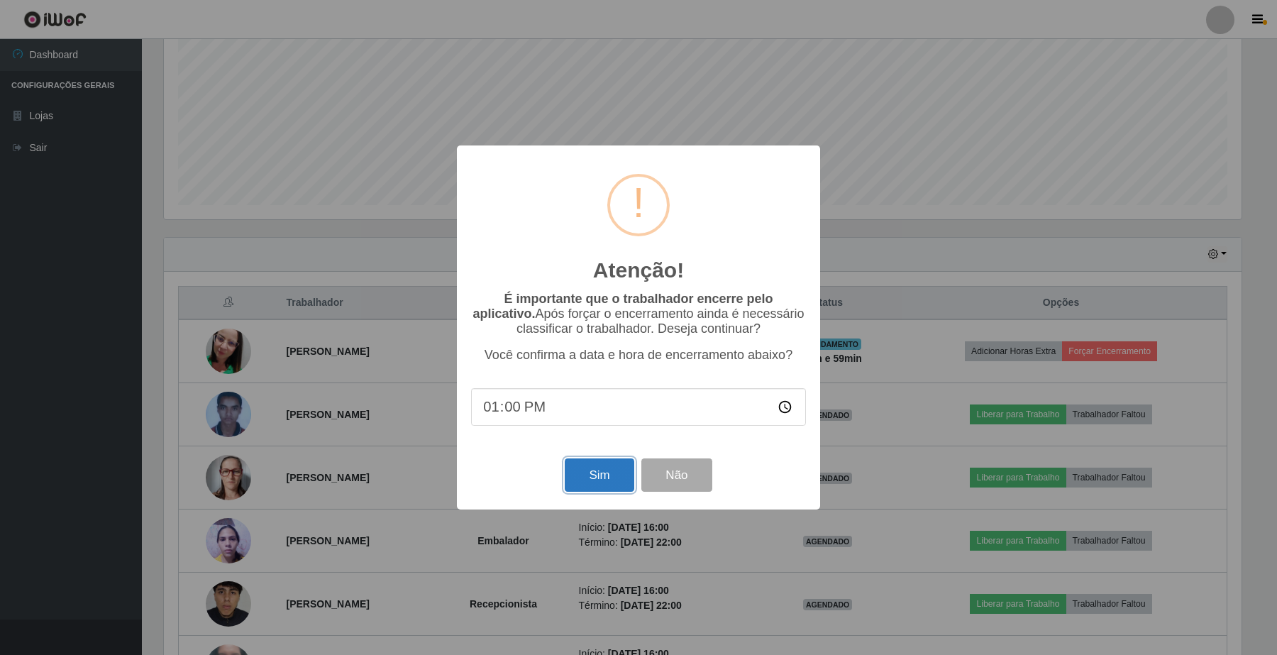
click at [608, 483] on button "Sim" at bounding box center [599, 474] width 69 height 33
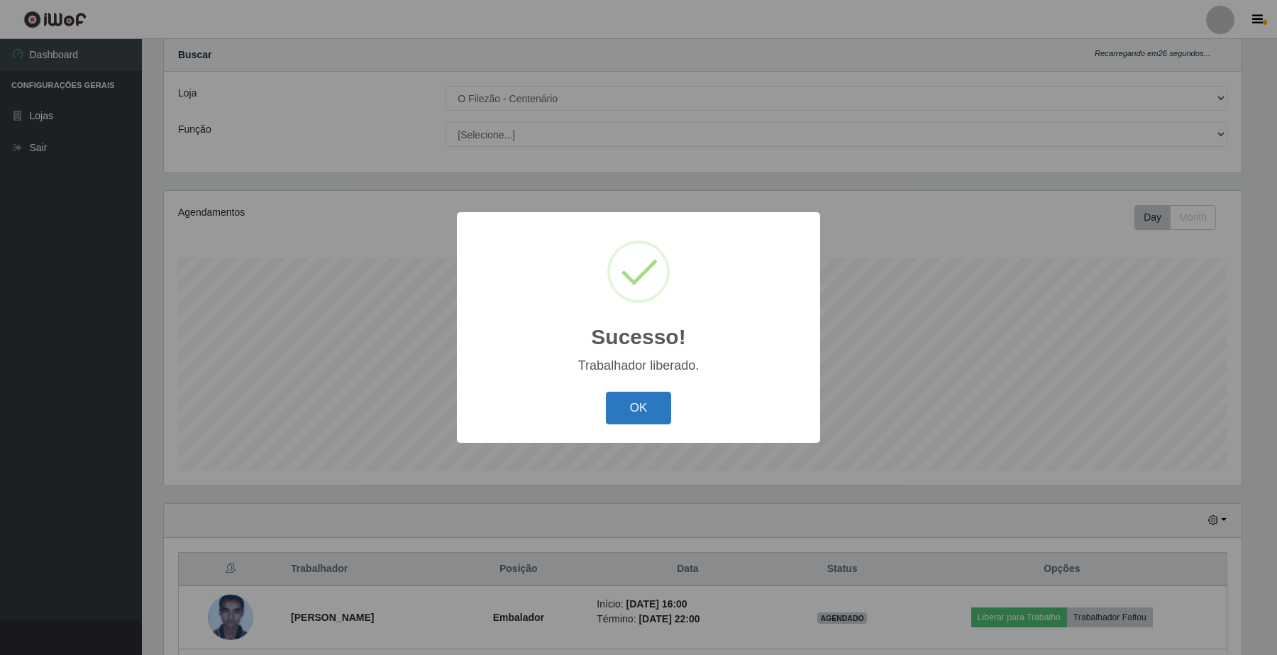
click at [626, 409] on button "OK" at bounding box center [639, 408] width 66 height 33
